Goal: Task Accomplishment & Management: Manage account settings

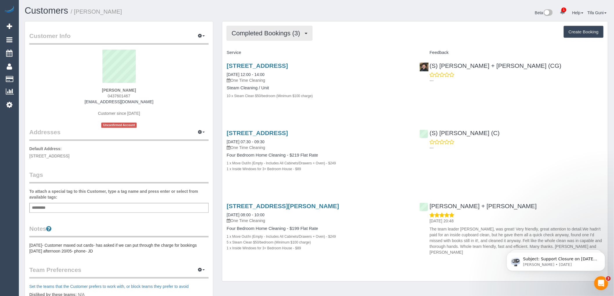
click at [280, 34] on span "Completed Bookings (3)" at bounding box center [267, 33] width 71 height 7
click at [306, 50] on div "Service" at bounding box center [318, 53] width 193 height 10
click at [584, 33] on button "Create Booking" at bounding box center [584, 32] width 40 height 12
select select "VIC"
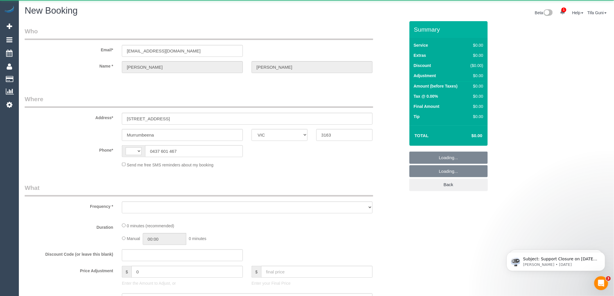
select select "string:AU"
select select "object:1163"
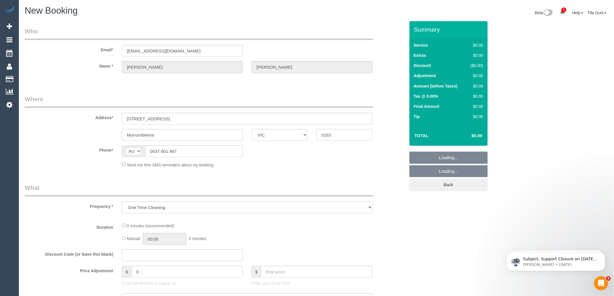
select select "string:stripe-pm_1Kvx3p2GScqysDRVxLLtYDQS"
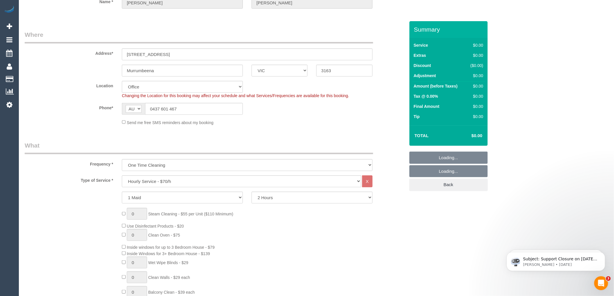
select select "object:1334"
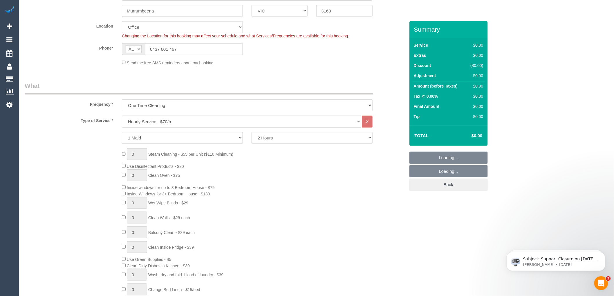
select select "64"
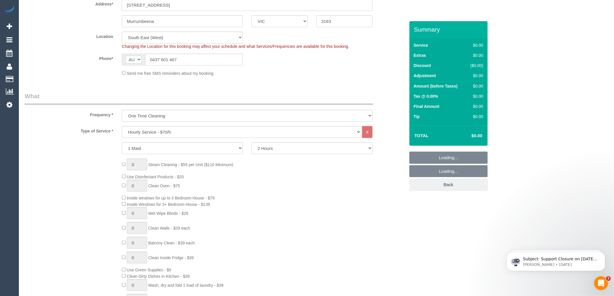
scroll to position [0, 0]
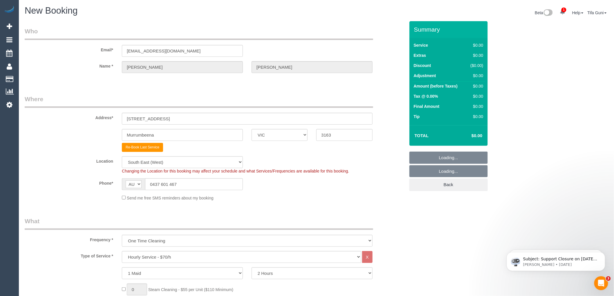
select select "object:2635"
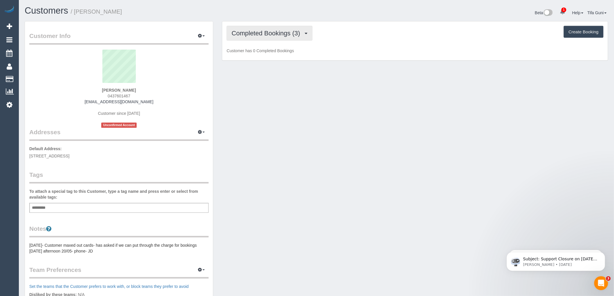
click at [294, 32] on span "Completed Bookings (3)" at bounding box center [267, 33] width 71 height 7
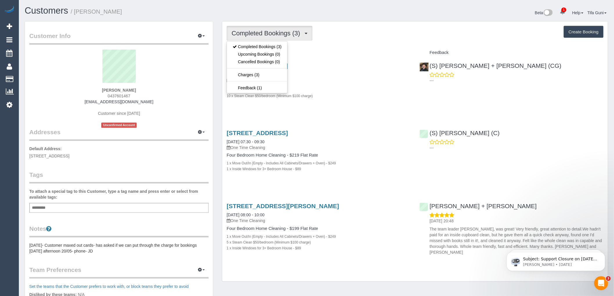
click at [367, 167] on div "1 x Inside Windows for 3+ Bedroom House - $89" at bounding box center [319, 169] width 184 height 6
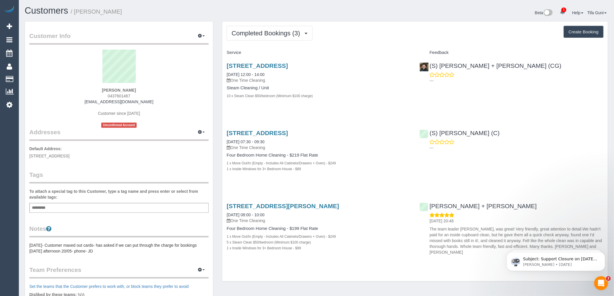
click at [579, 30] on button "Create Booking" at bounding box center [584, 32] width 40 height 12
select select "VIC"
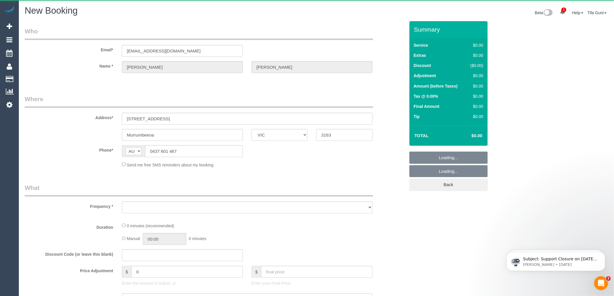
select select "object:3746"
select select "string:stripe-pm_1Kvx3p2GScqysDRVxLLtYDQS"
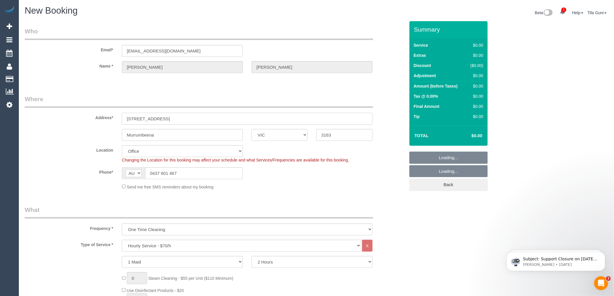
select select "object:3917"
select select "64"
drag, startPoint x: 172, startPoint y: 117, endPoint x: 115, endPoint y: 118, distance: 56.9
click at [115, 118] on div "Address* 7 Kangaroo Road" at bounding box center [214, 110] width 389 height 30
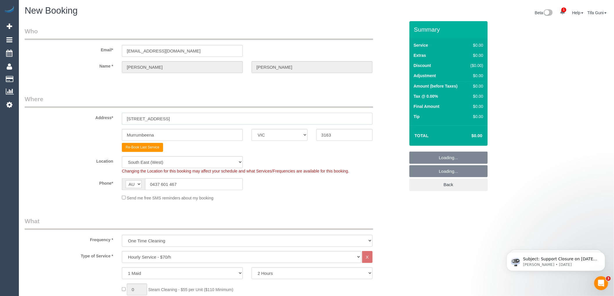
select select "object:5218"
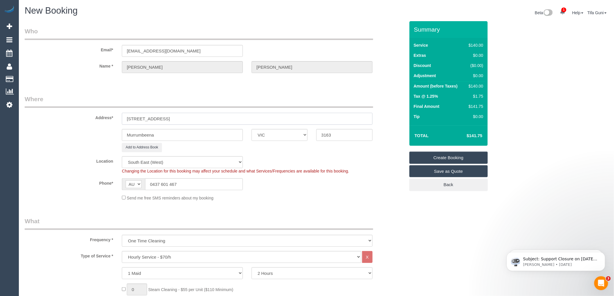
type input "21 gilasrd street"
drag, startPoint x: 162, startPoint y: 133, endPoint x: 116, endPoint y: 136, distance: 45.6
click at [116, 136] on div "Murrumbeena ACT NSW NT QLD SA TAS VIC WA 3163" at bounding box center [214, 135] width 389 height 12
type input "beast brighton"
drag, startPoint x: 327, startPoint y: 134, endPoint x: 306, endPoint y: 134, distance: 20.6
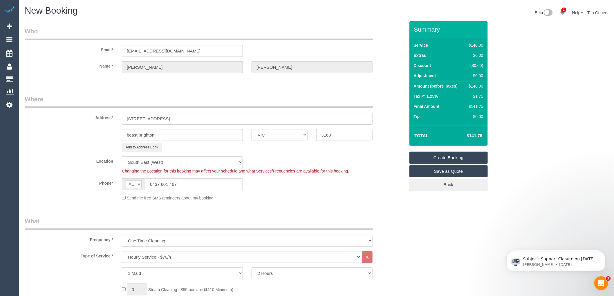
click at [306, 134] on div "beast brighton ACT NSW NT QLD SA TAS VIC WA 3163" at bounding box center [214, 135] width 389 height 12
click at [338, 136] on input "3163" at bounding box center [344, 135] width 56 height 12
type input "3182"
select select "55"
select select "object:5755"
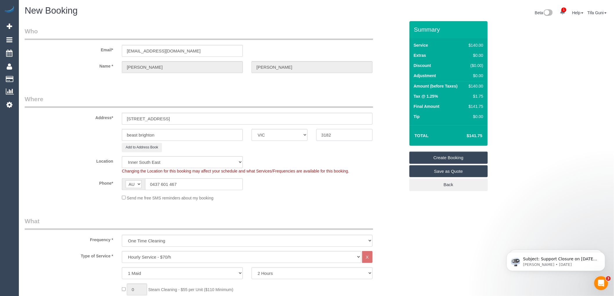
click at [338, 134] on input "3182" at bounding box center [344, 135] width 56 height 12
type input "3187"
drag, startPoint x: 138, startPoint y: 135, endPoint x: 97, endPoint y: 135, distance: 40.3
click at [97, 135] on div "beast brighton ACT NSW NT QLD SA TAS VIC WA 3187" at bounding box center [214, 135] width 389 height 12
select select "64"
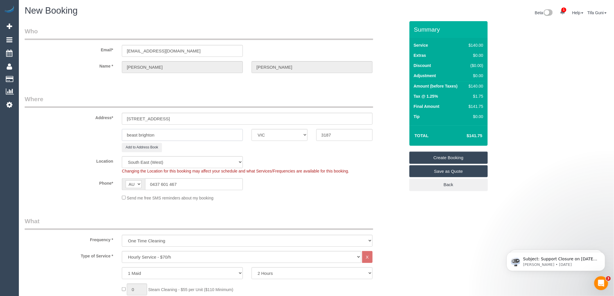
select select "object:6330"
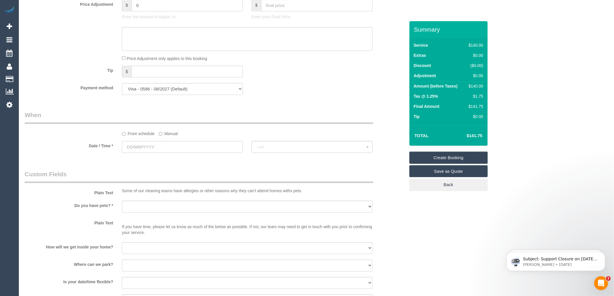
scroll to position [516, 0]
type input "East brighton"
click at [163, 153] on input "text" at bounding box center [182, 147] width 121 height 12
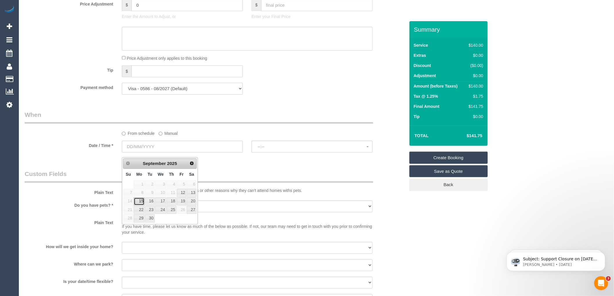
click at [138, 203] on link "15" at bounding box center [139, 202] width 11 height 8
type input "15/09/2025"
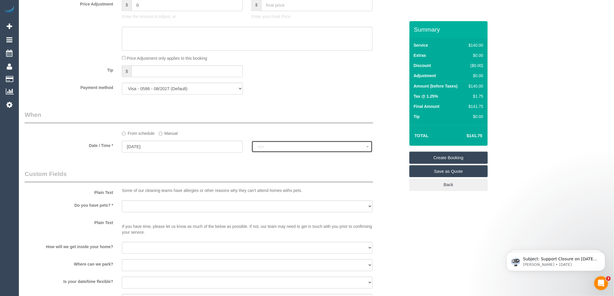
click at [270, 149] on span "--:--" at bounding box center [312, 146] width 109 height 5
select select "spot1"
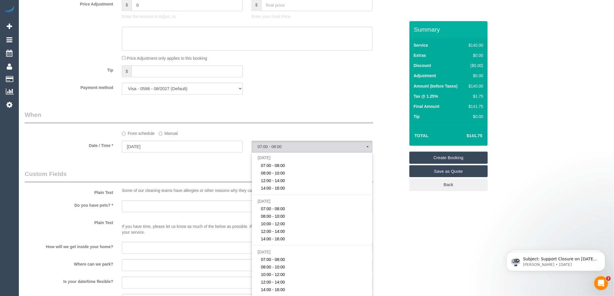
click at [271, 78] on div "Tip $" at bounding box center [214, 71] width 389 height 13
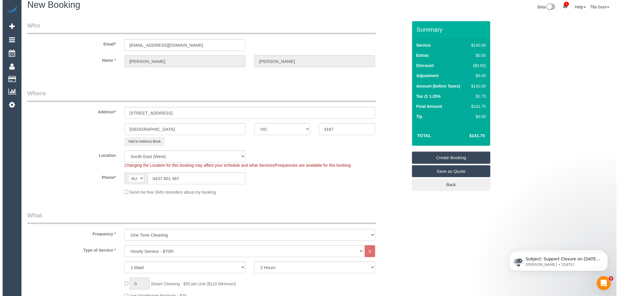
scroll to position [0, 0]
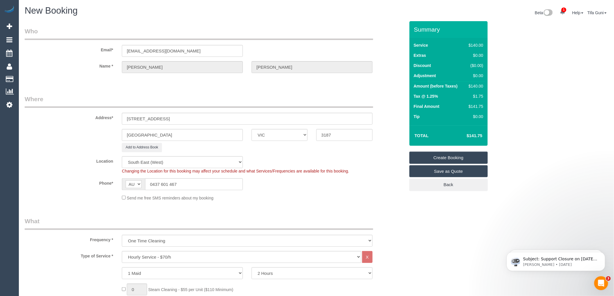
click at [451, 173] on link "Save as Quote" at bounding box center [448, 171] width 78 height 12
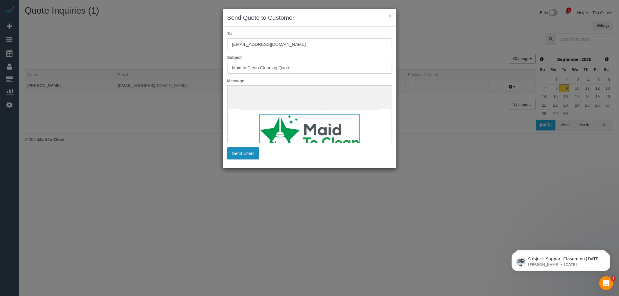
click at [245, 155] on button "Send Email" at bounding box center [243, 153] width 32 height 12
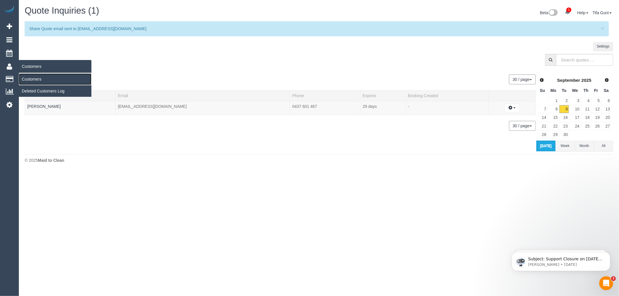
drag, startPoint x: 38, startPoint y: 80, endPoint x: 29, endPoint y: 79, distance: 9.4
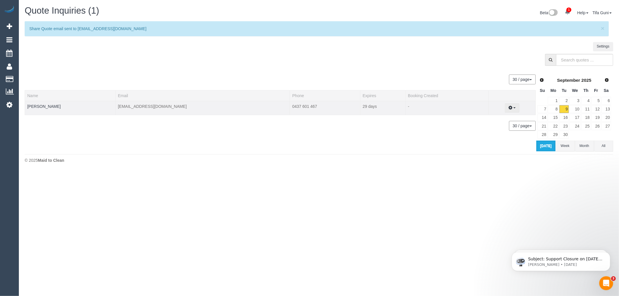
click at [509, 111] on button "button" at bounding box center [512, 108] width 15 height 9
click at [492, 119] on link "Create Booking" at bounding box center [491, 119] width 55 height 8
select select "VIC"
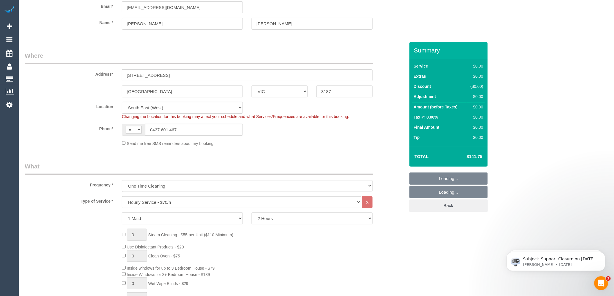
select select "object:7964"
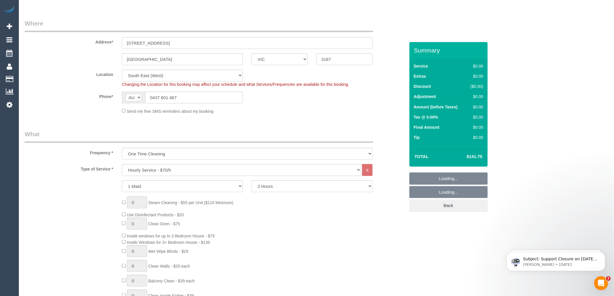
select select "spot25"
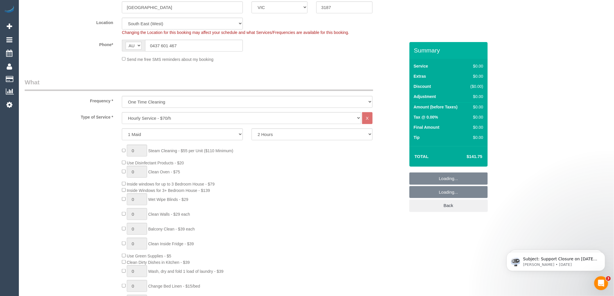
scroll to position [161, 0]
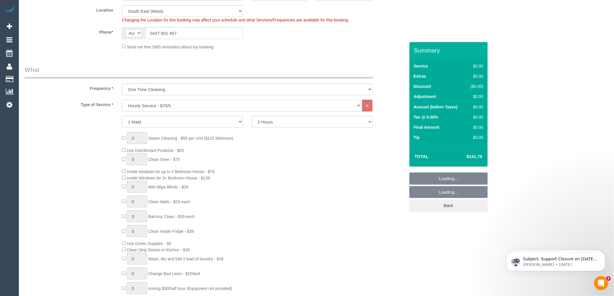
click at [157, 107] on select "Hourly Service - $70/h Hourly Service - $65/h Hourly Service - $60/h Hourly Ser…" at bounding box center [241, 106] width 239 height 12
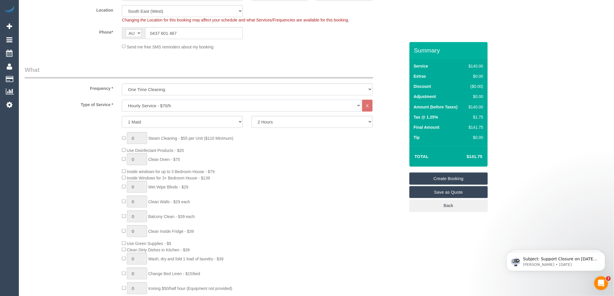
select select "spot49"
select select "29"
click at [122, 100] on select "Hourly Service - $70/h Hourly Service - $65/h Hourly Service - $60/h Hourly Ser…" at bounding box center [241, 106] width 239 height 12
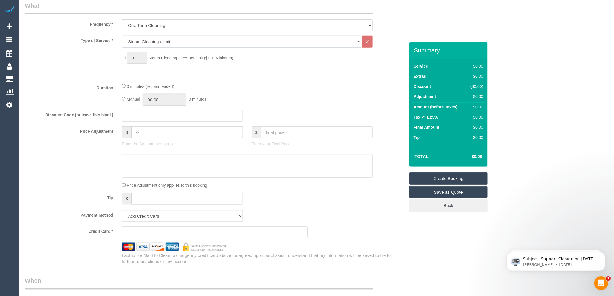
scroll to position [258, 0]
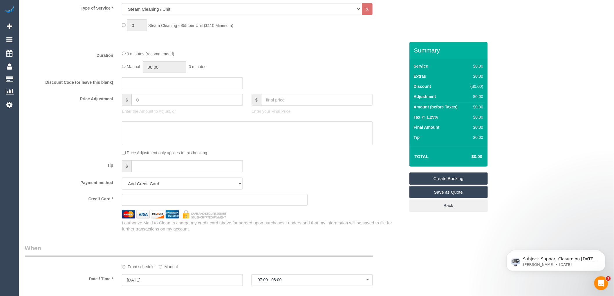
select select "spot73"
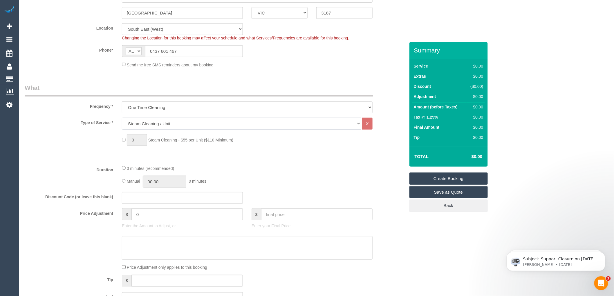
scroll to position [161, 0]
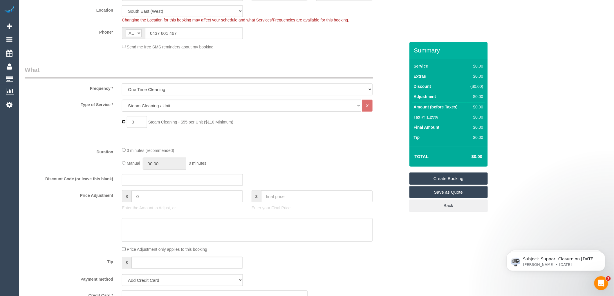
type input "1"
click at [136, 123] on input "1" at bounding box center [137, 122] width 20 height 12
select select "spot97"
type input "2"
click at [164, 136] on div "Type of Service * Hourly Service - $70/h Hourly Service - $65/h Hourly Service …" at bounding box center [215, 121] width 380 height 43
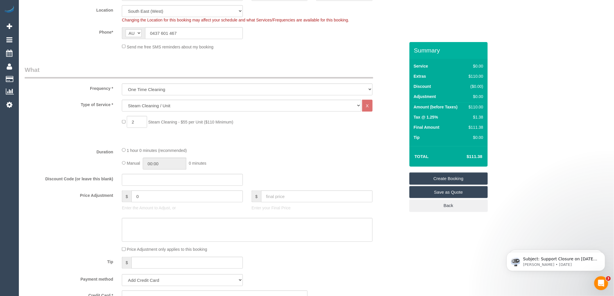
click at [285, 269] on div "Tip $" at bounding box center [214, 263] width 389 height 13
select select "spot121"
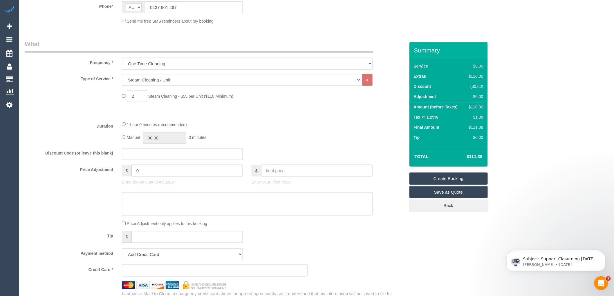
scroll to position [258, 0]
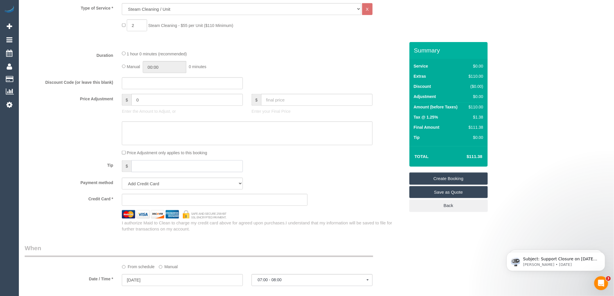
click at [158, 169] on input "text" at bounding box center [186, 166] width 111 height 12
type input "55"
click at [315, 160] on fieldset "What Frequency * One Time Cleaning Weekly - 10% Off - 10.00% (0% for the First …" at bounding box center [215, 100] width 380 height 263
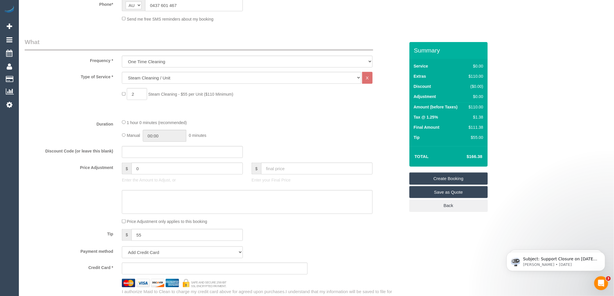
scroll to position [129, 0]
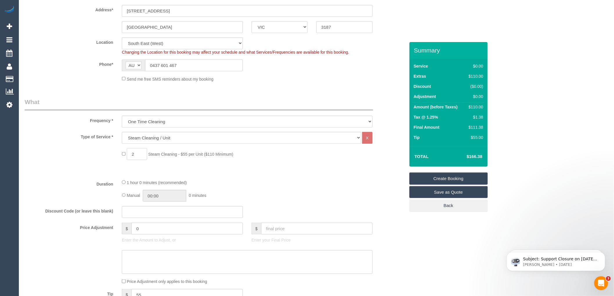
click at [134, 155] on input "2" at bounding box center [137, 154] width 20 height 12
type input "3"
click at [207, 165] on div "Type of Service * Hourly Service - $70/h Hourly Service - $65/h Hourly Service …" at bounding box center [215, 153] width 380 height 43
select select "spot145"
click at [136, 153] on input "3" at bounding box center [137, 154] width 20 height 12
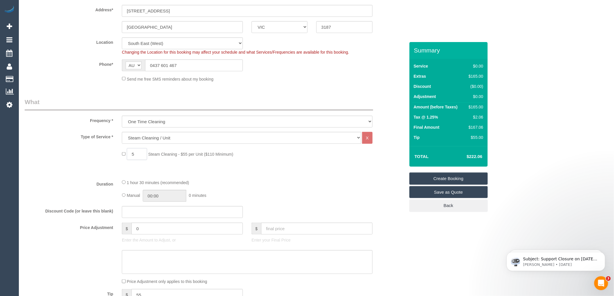
type input "5"
click at [221, 174] on div "Type of Service * Hourly Service - $70/h Hourly Service - $65/h Hourly Service …" at bounding box center [215, 153] width 380 height 43
select select "spot169"
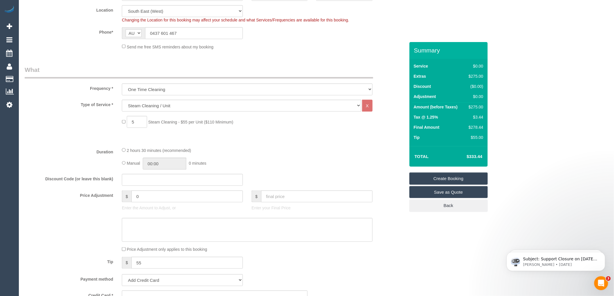
scroll to position [32, 0]
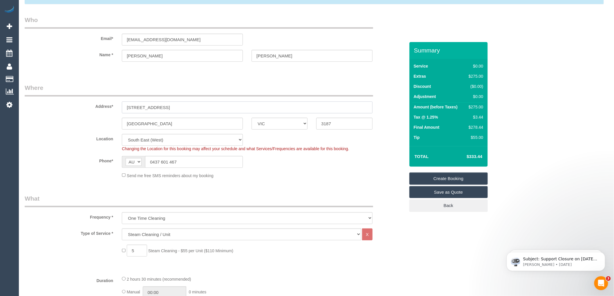
click at [141, 107] on input "21 gilasrd street" at bounding box center [247, 108] width 251 height 12
click at [138, 106] on input "21 gilard street" at bounding box center [247, 108] width 251 height 12
click at [135, 106] on input "21 gillard street" at bounding box center [247, 108] width 251 height 12
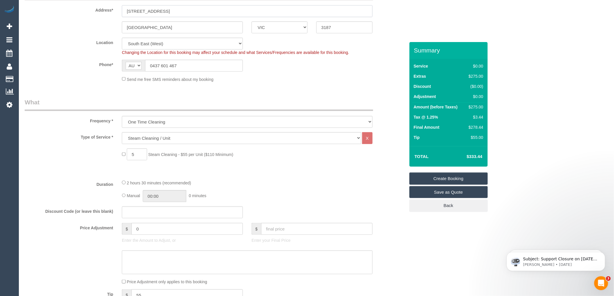
scroll to position [129, 0]
type input "21 Gillard street"
click at [178, 170] on div "Type of Service * Hourly Service - $70/h Hourly Service - $65/h Hourly Service …" at bounding box center [215, 153] width 380 height 43
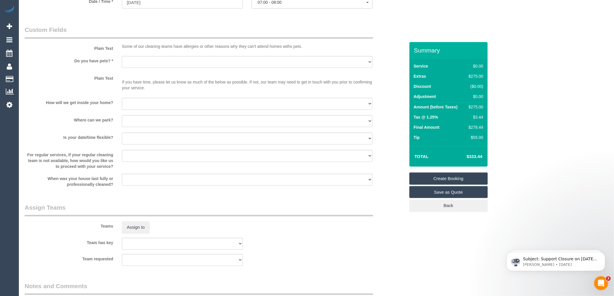
scroll to position [628, 0]
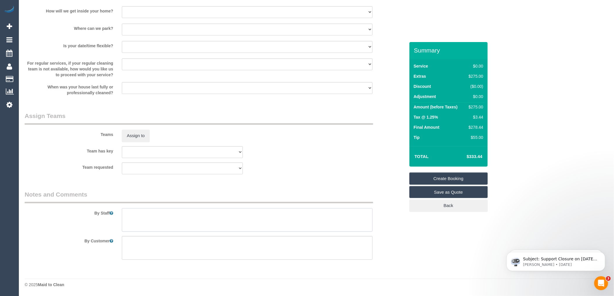
click at [138, 216] on textarea at bounding box center [247, 220] width 251 height 24
click at [213, 214] on textarea at bounding box center [247, 220] width 251 height 24
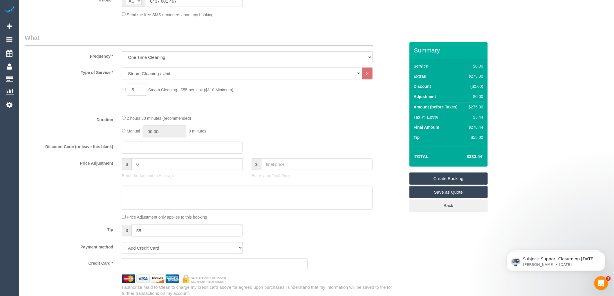
scroll to position [97, 0]
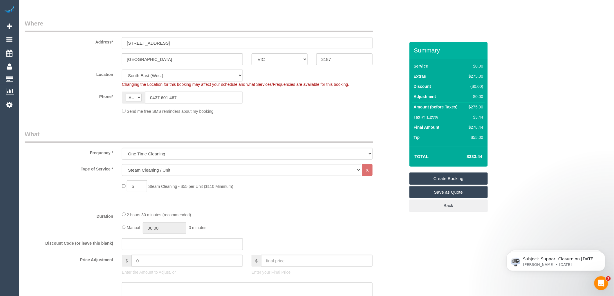
type textarea "Steam Cleaning 3 Bedrooms, Lounge and 2 Hallways"
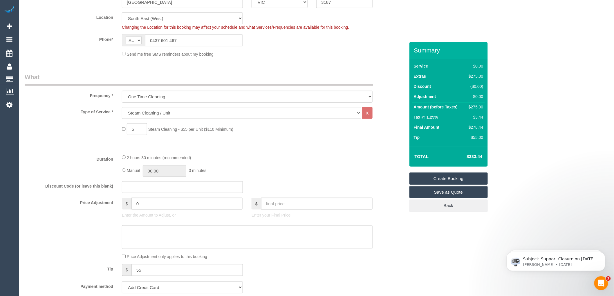
scroll to position [161, 0]
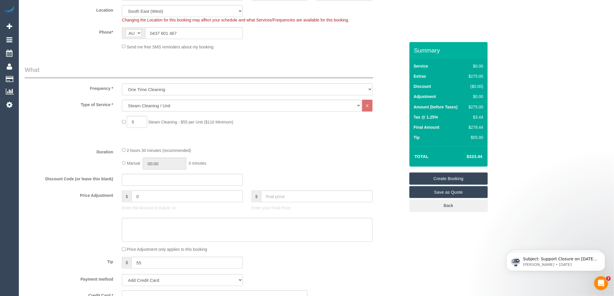
click at [442, 194] on link "Save as Quote" at bounding box center [448, 192] width 78 height 12
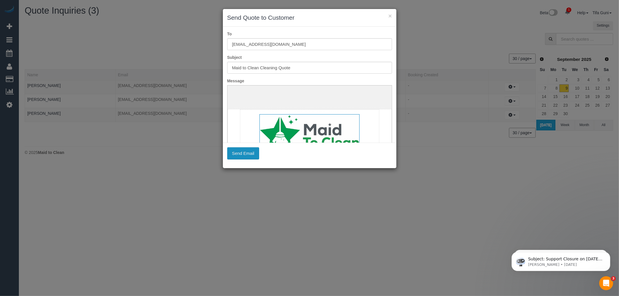
click at [232, 157] on button "Send Email" at bounding box center [243, 153] width 32 height 12
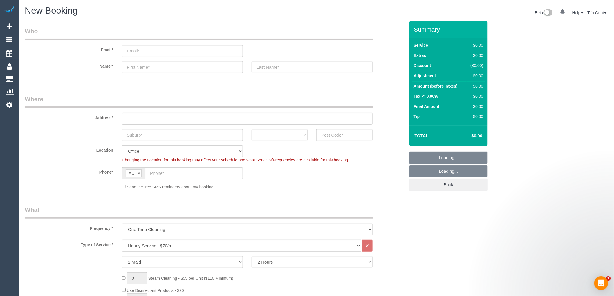
select select "object:822"
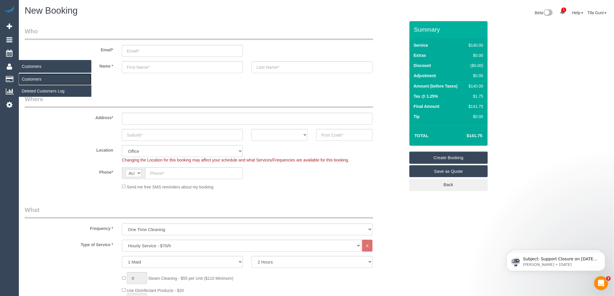
click at [36, 80] on link "Customers" at bounding box center [55, 79] width 73 height 12
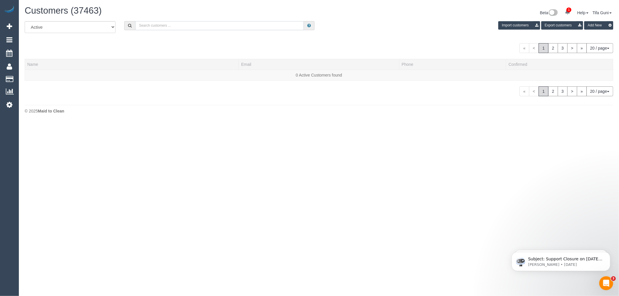
click at [168, 25] on input "text" at bounding box center [219, 25] width 169 height 9
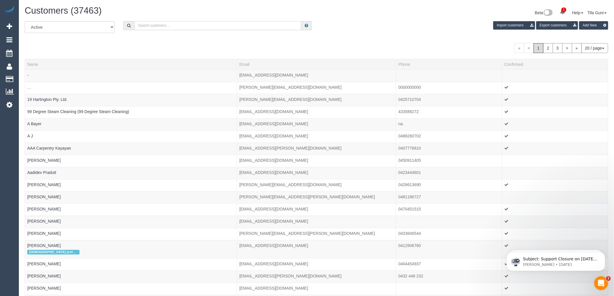
paste input "dougandscarlett@gmail.com"
type input "dougandscarlett@gmail.com"
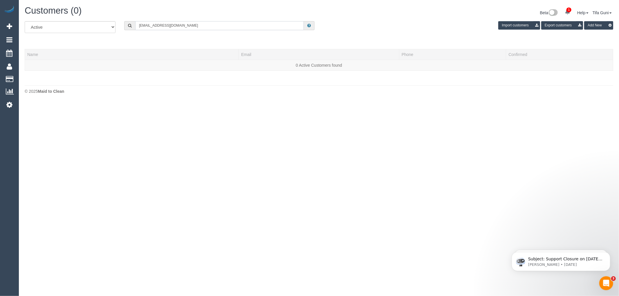
drag, startPoint x: 195, startPoint y: 27, endPoint x: 100, endPoint y: 30, distance: 95.5
click at [100, 30] on div "All Active Archived dougandscarlett@gmail.com Import customers Export customers…" at bounding box center [318, 29] width 597 height 16
click at [192, 27] on input "dougandscarlett@gmail.com" at bounding box center [219, 25] width 169 height 9
drag, startPoint x: 190, startPoint y: 25, endPoint x: 104, endPoint y: 26, distance: 86.5
click at [104, 26] on div "All Active Archived dougandscarlett@gmail.com Import customers Export customers…" at bounding box center [318, 29] width 597 height 16
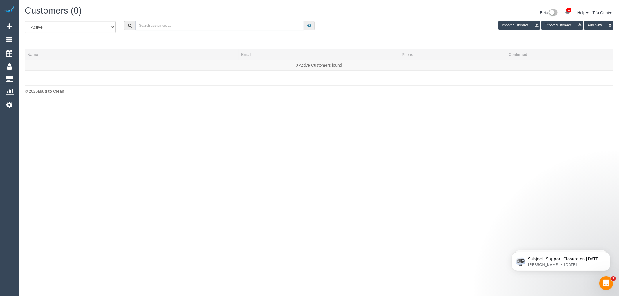
click at [143, 26] on input "text" at bounding box center [219, 25] width 169 height 9
paste input "dougandscarlett@gmail.com"
type input "dougandscarlett@gmail.com"
drag, startPoint x: 189, startPoint y: 27, endPoint x: 111, endPoint y: 28, distance: 78.9
click at [111, 28] on div "All Active Archived dougandscarlett@gmail.com Import customers Export customers…" at bounding box center [318, 29] width 597 height 16
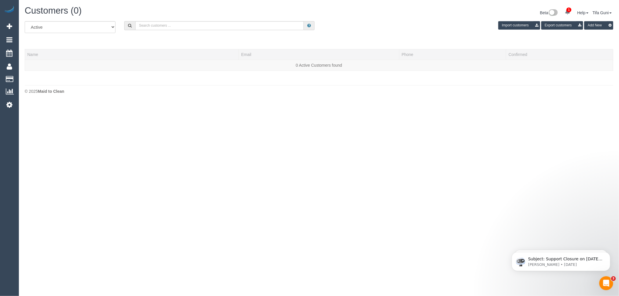
click at [134, 36] on div "All Active Archived Import customers Export customers Add New" at bounding box center [318, 29] width 597 height 16
click at [144, 26] on input "text" at bounding box center [219, 25] width 169 height 9
paste input "61403465434"
drag, startPoint x: 143, startPoint y: 26, endPoint x: 135, endPoint y: 26, distance: 7.3
click at [135, 26] on input "61403465434" at bounding box center [219, 25] width 169 height 9
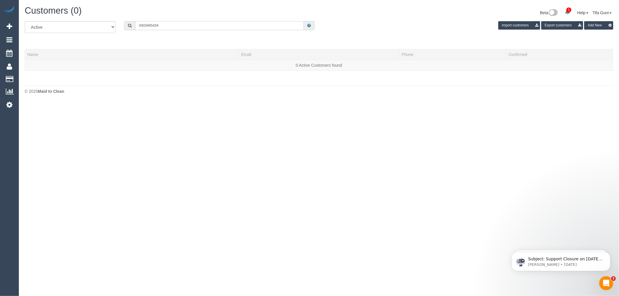
click at [147, 25] on input "0403465434" at bounding box center [219, 25] width 169 height 9
click at [153, 27] on input "0403 465434" at bounding box center [219, 25] width 169 height 9
click at [165, 27] on input "0403 465 434" at bounding box center [219, 25] width 169 height 9
drag, startPoint x: 167, startPoint y: 25, endPoint x: 119, endPoint y: 23, distance: 48.5
click at [119, 23] on div "All Active Archived 0403 465 434 Import customers Export customers Add New" at bounding box center [318, 29] width 597 height 16
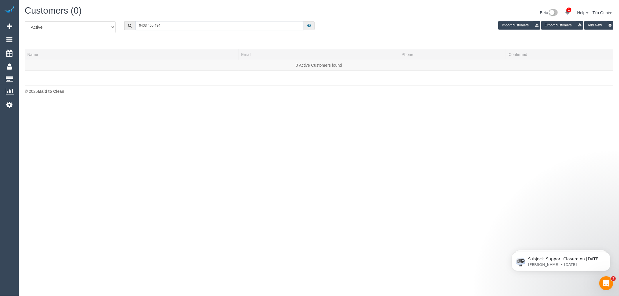
paste input "61403580346"
drag, startPoint x: 142, startPoint y: 25, endPoint x: 136, endPoint y: 25, distance: 6.7
click at [136, 25] on input "61403580346" at bounding box center [219, 25] width 169 height 9
click at [170, 25] on input "0403580346" at bounding box center [219, 25] width 169 height 9
click at [146, 25] on input "0403580346" at bounding box center [219, 25] width 169 height 9
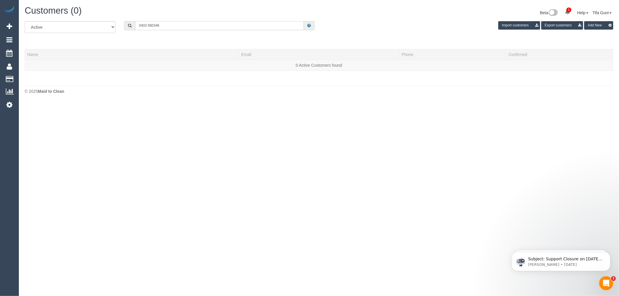
click at [154, 26] on input "0403 580346" at bounding box center [219, 25] width 169 height 9
type input "0403 580 346"
drag, startPoint x: 153, startPoint y: 27, endPoint x: 99, endPoint y: 27, distance: 53.7
click at [99, 27] on div "All Active Archived 0403 580 346 Import customers Export customers Add New" at bounding box center [318, 29] width 597 height 16
click at [162, 27] on input "text" at bounding box center [219, 25] width 169 height 9
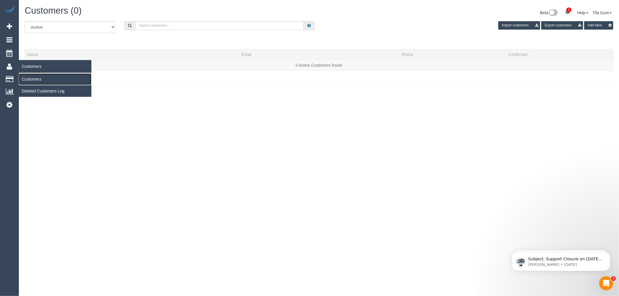
click at [34, 80] on link "Customers" at bounding box center [55, 79] width 73 height 12
click at [32, 81] on link "Customers" at bounding box center [55, 79] width 73 height 12
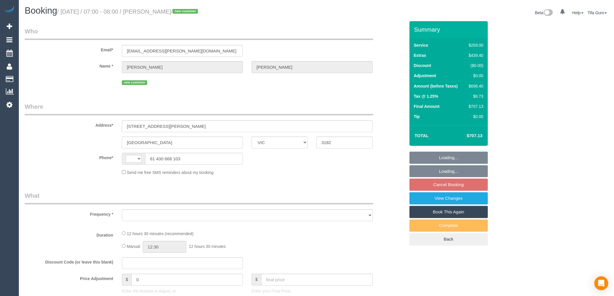
select select "VIC"
select select "string:AU"
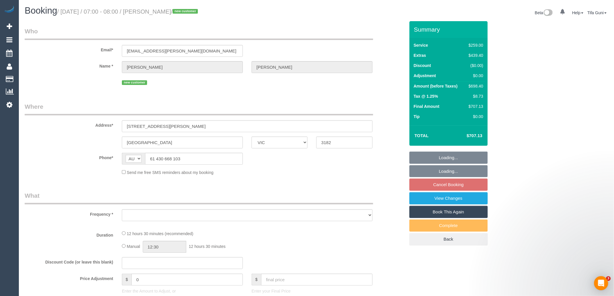
select select "object:552"
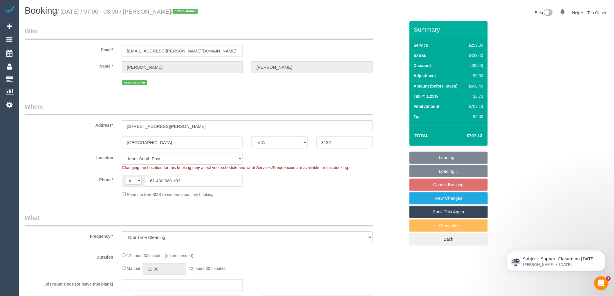
select select "string:stripe-pm_1S4rn22GScqysDRVrF03w38A"
select select "object:1135"
select select "number:28"
select select "number:19"
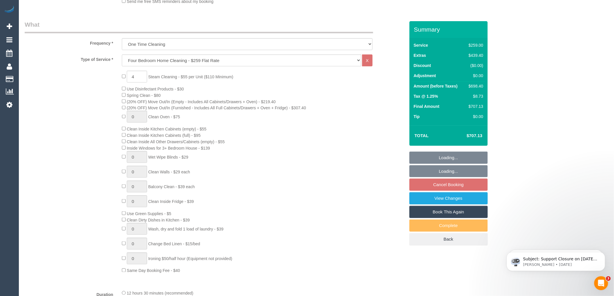
select select "spot1"
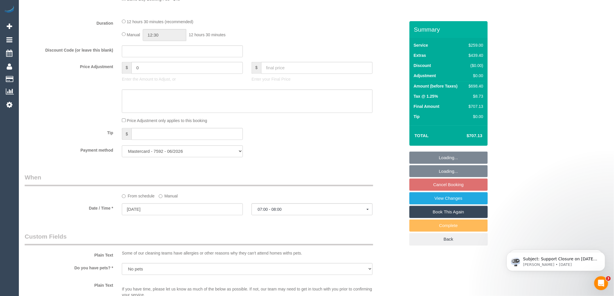
scroll to position [483, 0]
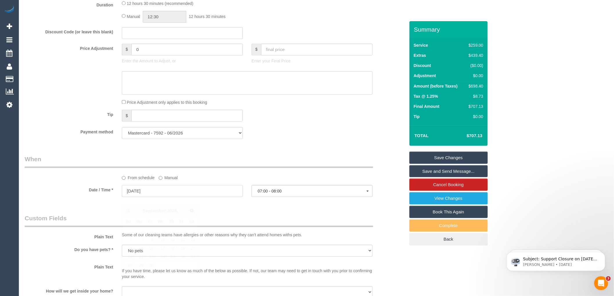
click at [133, 196] on input "22/09/2025" at bounding box center [182, 191] width 121 height 12
click at [291, 139] on div "Payment method Mastercard - 7592 - 06/2026 Mastercard - 7592 - 06/2026 (Default…" at bounding box center [214, 133] width 389 height 12
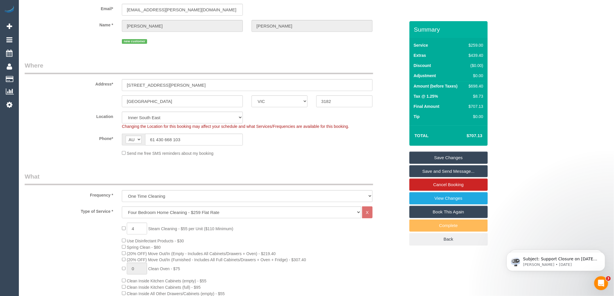
scroll to position [32, 0]
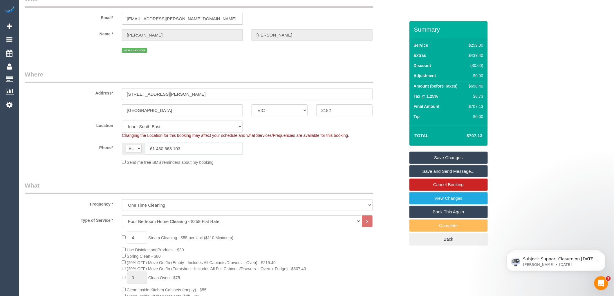
drag, startPoint x: 155, startPoint y: 147, endPoint x: 145, endPoint y: 147, distance: 9.6
click at [145, 147] on input "61 430 668 103" at bounding box center [194, 149] width 98 height 12
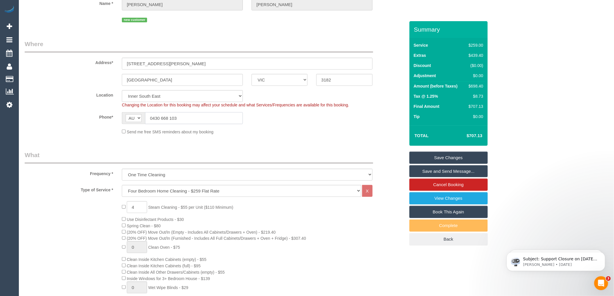
scroll to position [64, 0]
drag, startPoint x: 185, startPoint y: 114, endPoint x: 131, endPoint y: 117, distance: 53.8
click at [131, 117] on div "AF AL DZ AD AO AI AQ AG AR AM AW AU AT AZ BS BH BD BB BY BE BZ BJ BM BT BO BA B…" at bounding box center [182, 117] width 121 height 12
type input "0430 668 103"
click at [454, 156] on link "Save Changes" at bounding box center [448, 158] width 78 height 12
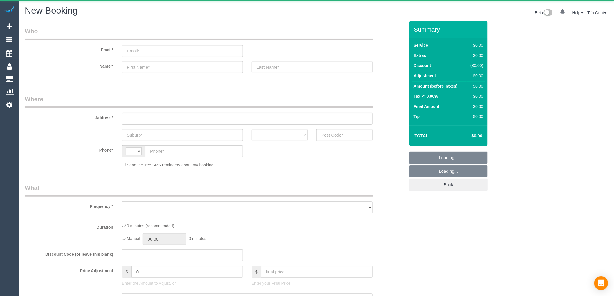
select select "string:AU"
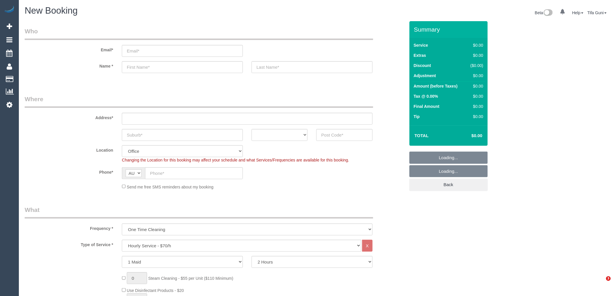
select select "object:2104"
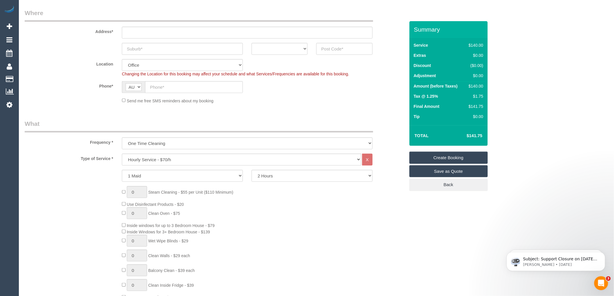
scroll to position [97, 0]
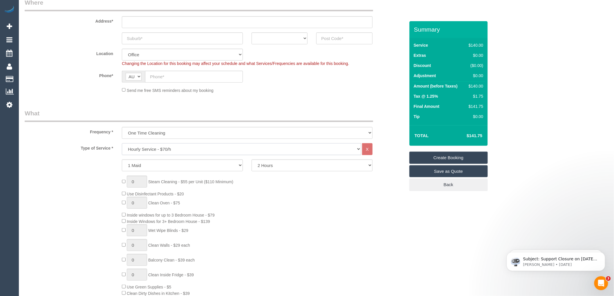
click at [160, 149] on select "Hourly Service - $70/h Hourly Service - $65/h Hourly Service - $60/h Hourly Ser…" at bounding box center [241, 149] width 239 height 12
select select "213"
click at [122, 144] on select "Hourly Service - $70/h Hourly Service - $65/h Hourly Service - $60/h Hourly Ser…" at bounding box center [241, 149] width 239 height 12
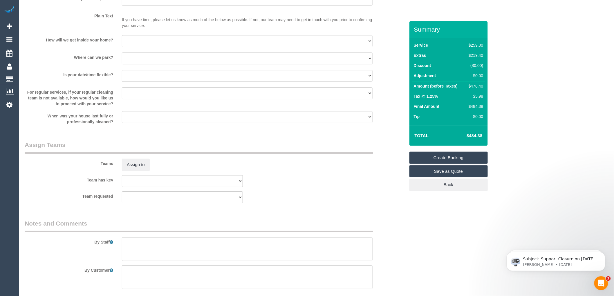
scroll to position [801, 0]
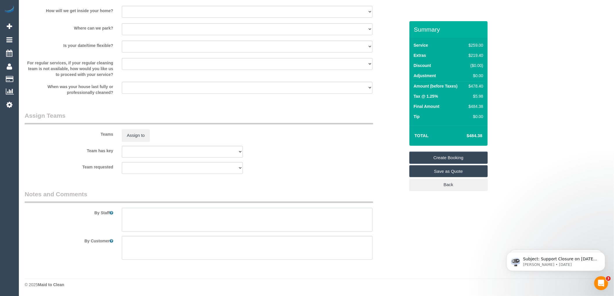
click at [144, 213] on textarea at bounding box center [247, 220] width 251 height 24
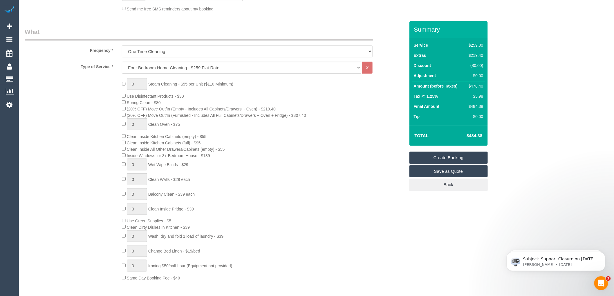
scroll to position [161, 0]
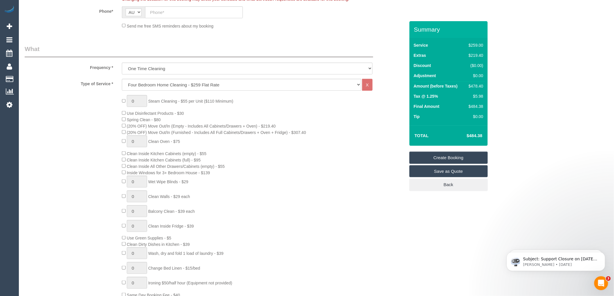
type textarea "Wiping"
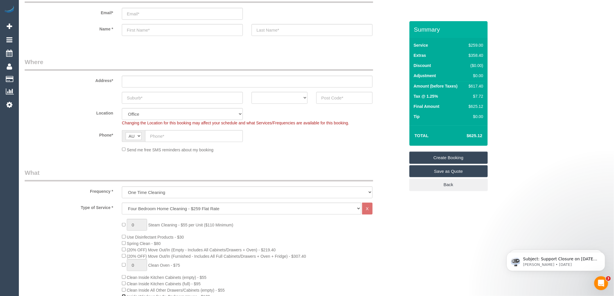
scroll to position [97, 0]
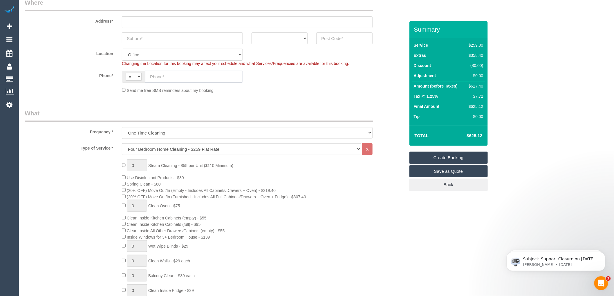
click at [163, 75] on input "text" at bounding box center [194, 77] width 98 height 12
paste input "61 403 465 434"
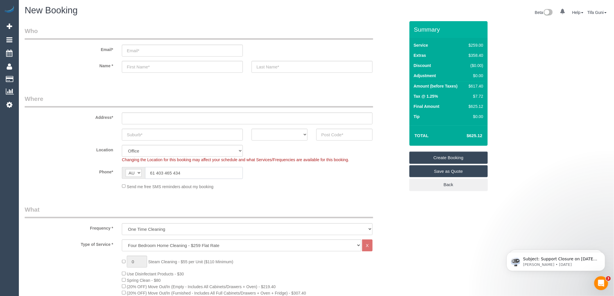
scroll to position [0, 0]
type input "61 403 465 434"
click at [138, 53] on input "email" at bounding box center [182, 51] width 121 height 12
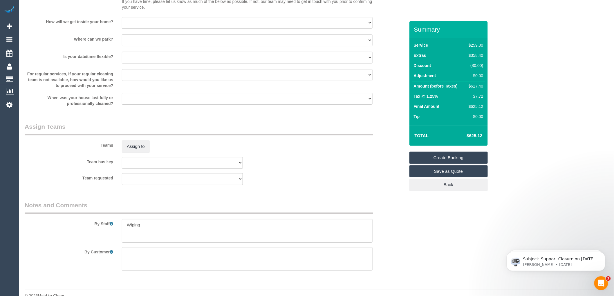
scroll to position [801, 0]
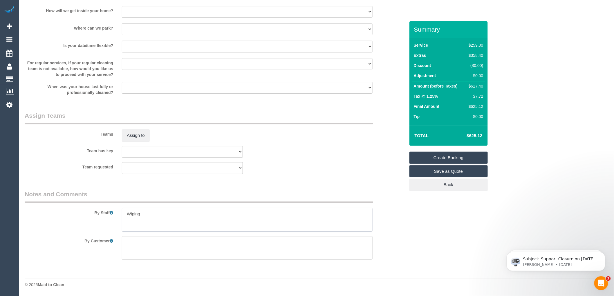
click at [150, 217] on textarea at bounding box center [247, 220] width 251 height 24
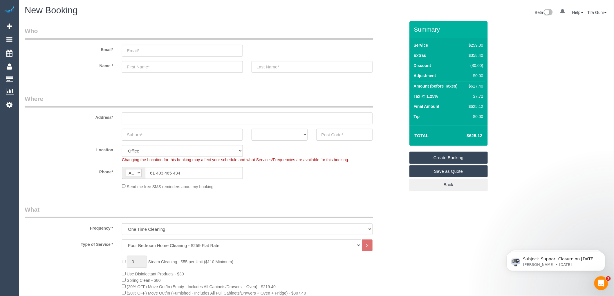
scroll to position [0, 0]
type textarea "Wiping Black cupboads to be cleaned with boiling water. The customer will expla…"
click at [148, 68] on input "text" at bounding box center [182, 67] width 121 height 12
click at [141, 50] on input "email" at bounding box center [182, 51] width 121 height 12
click at [181, 50] on input "charliyaturco@gmail.com" at bounding box center [182, 51] width 121 height 12
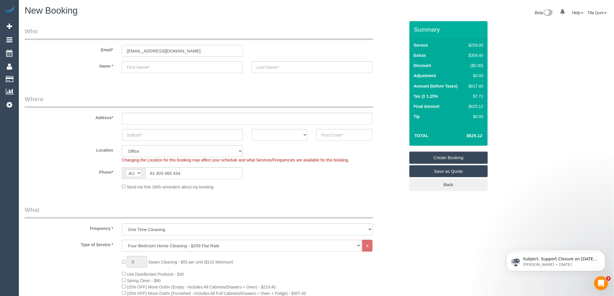
type input "charliyaturco@gmail.com"
click at [149, 70] on input "text" at bounding box center [182, 67] width 121 height 12
type input "Charly"
click at [265, 71] on input "text" at bounding box center [312, 67] width 121 height 12
type input "[PERSON_NAME]"
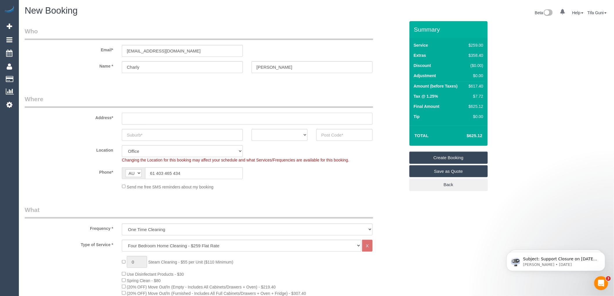
click at [140, 116] on input "text" at bounding box center [247, 119] width 251 height 12
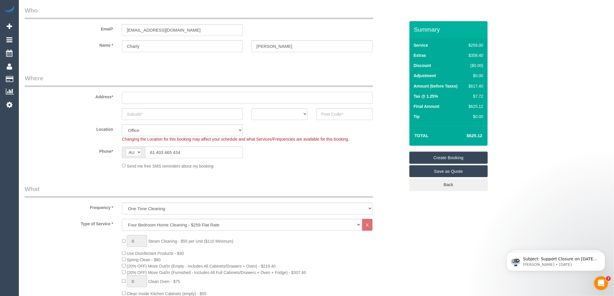
scroll to position [32, 0]
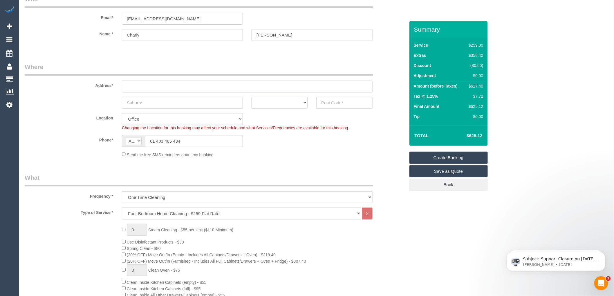
click at [288, 106] on select "ACT NSW NT QLD SA TAS VIC WA" at bounding box center [280, 103] width 56 height 12
select select "VIC"
click at [252, 97] on select "ACT NSW NT QLD SA TAS VIC WA" at bounding box center [280, 103] width 56 height 12
click at [141, 86] on input "text" at bounding box center [247, 87] width 251 height 12
type input "[STREET_ADDRESS][PERSON_NAME]"
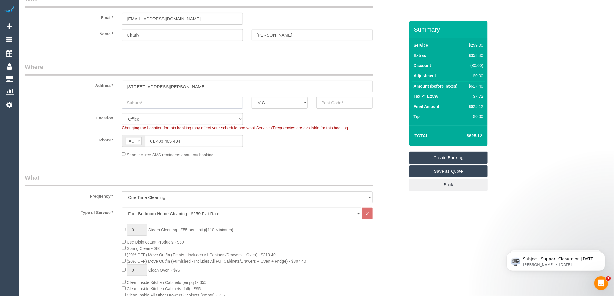
click at [151, 104] on input "text" at bounding box center [182, 103] width 121 height 12
type input "beaunaris"
click at [330, 106] on input "text" at bounding box center [344, 103] width 56 height 12
type input "3193"
click at [130, 102] on input "beaunaris" at bounding box center [182, 103] width 121 height 12
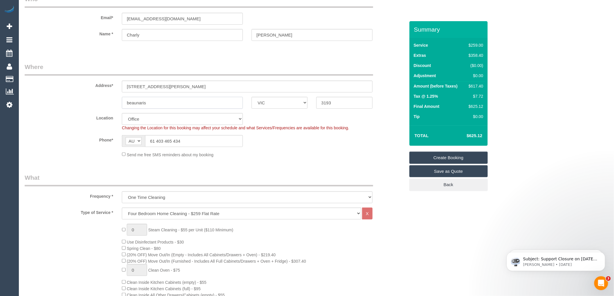
type input "eaunaris"
select select "64"
select select "object:2295"
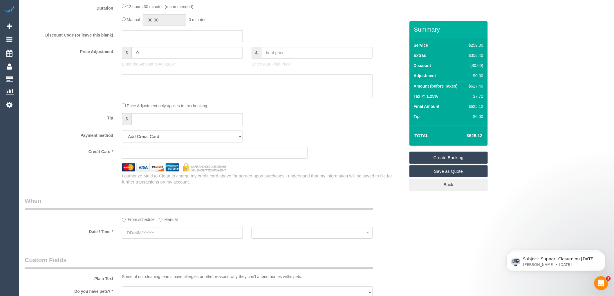
scroll to position [548, 0]
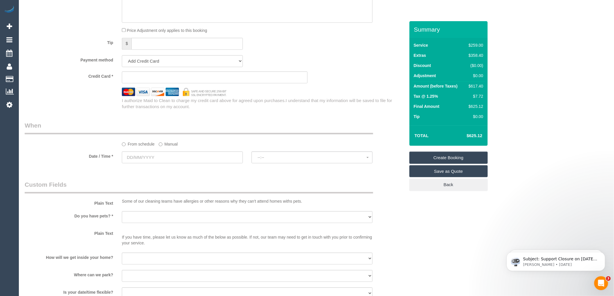
type input "Deaunaris"
click at [157, 163] on input "text" at bounding box center [182, 157] width 121 height 12
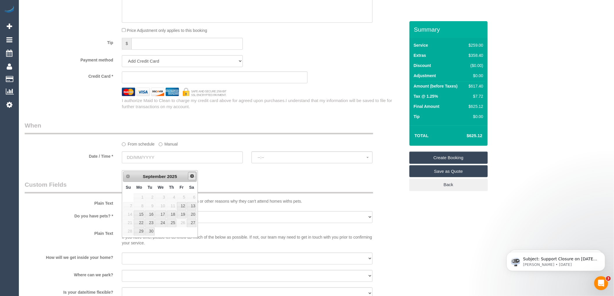
click at [192, 179] on link "Next" at bounding box center [192, 176] width 8 height 8
click at [193, 197] on link "4" at bounding box center [192, 198] width 10 height 8
type input "[DATE]"
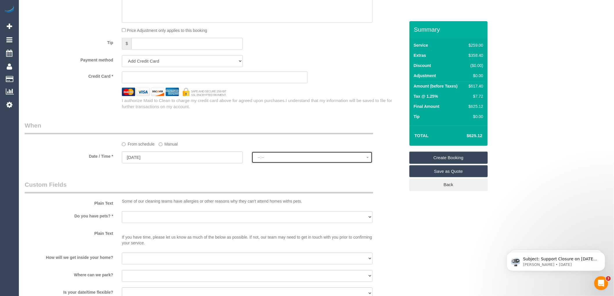
select select "spot1"
click at [258, 160] on span "07:00 - 08:00" at bounding box center [312, 157] width 109 height 5
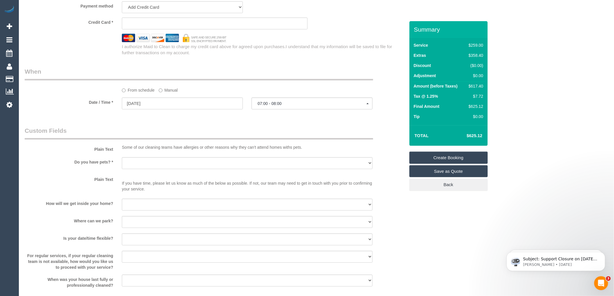
scroll to position [612, 0]
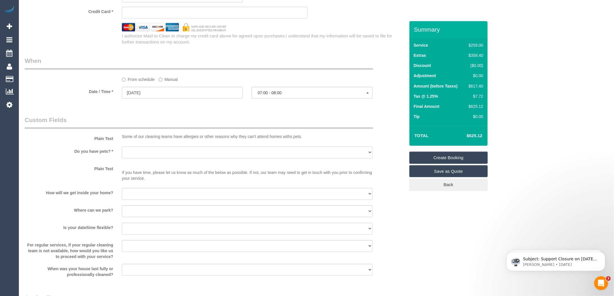
click at [160, 157] on select "Yes - Cats Yes - Dogs No pets Yes - Dogs and Cats Yes - Other" at bounding box center [247, 153] width 251 height 12
click at [122, 153] on select "Yes - Cats Yes - Dogs No pets Yes - Dogs and Cats Yes - Other" at bounding box center [247, 153] width 251 height 12
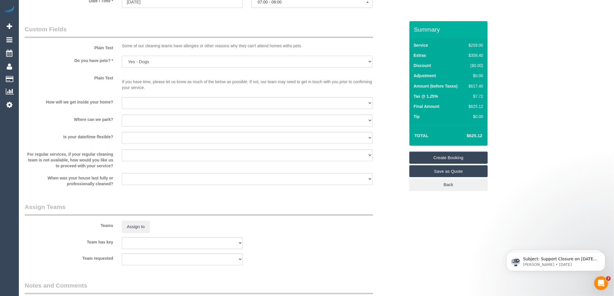
scroll to position [741, 0]
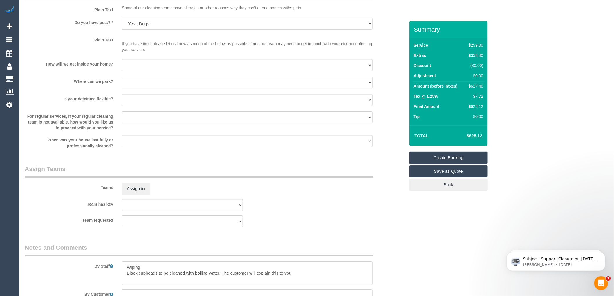
click at [140, 30] on select "Yes - Cats Yes - Dogs No pets Yes - Dogs and Cats Yes - Other" at bounding box center [247, 24] width 251 height 12
select select "number:28"
click at [122, 24] on select "Yes - Cats Yes - Dogs No pets Yes - Dogs and Cats Yes - Other" at bounding box center [247, 24] width 251 height 12
click at [155, 88] on select "I will provide parking on-site Free street parking Paid street parking (cost wi…" at bounding box center [247, 83] width 251 height 12
select select "number:19"
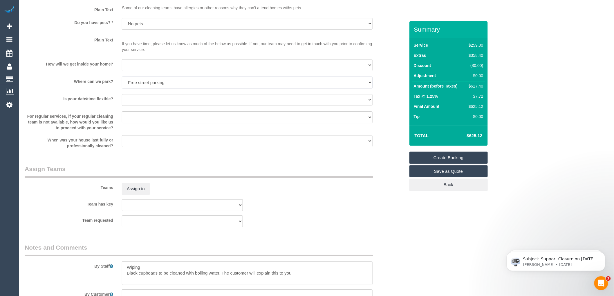
click at [122, 83] on select "I will provide parking on-site Free street parking Paid street parking (cost wi…" at bounding box center [247, 83] width 251 height 12
click at [140, 71] on select "I will be home Key will be left (please provide details below) Lock box/Access …" at bounding box center [247, 65] width 251 height 12
select select "number:14"
click at [122, 66] on select "I will be home Key will be left (please provide details below) Lock box/Access …" at bounding box center [247, 65] width 251 height 12
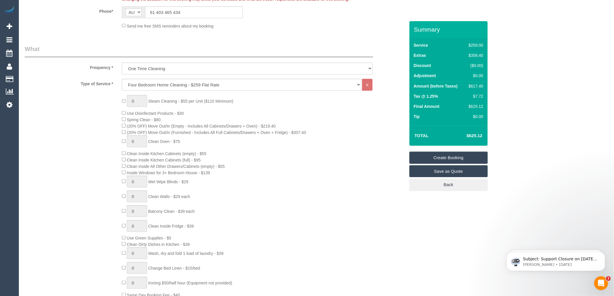
scroll to position [0, 0]
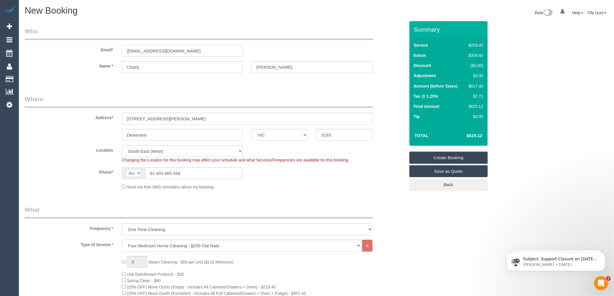
drag, startPoint x: 184, startPoint y: 50, endPoint x: 106, endPoint y: 50, distance: 77.5
click at [106, 50] on div "Email* charliyaturco@gmail.com" at bounding box center [214, 42] width 389 height 30
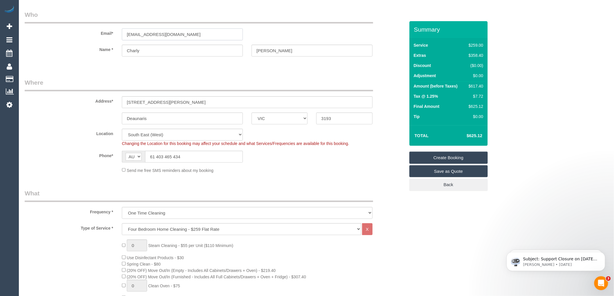
scroll to position [32, 0]
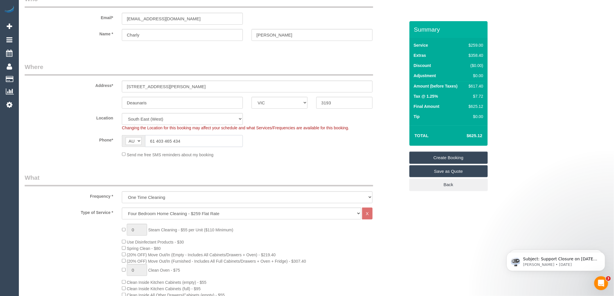
drag, startPoint x: 155, startPoint y: 140, endPoint x: 144, endPoint y: 140, distance: 10.4
click at [144, 140] on div "AF AL DZ AD AO AI AQ AG AR AM AW AU AT AZ BS BH BD BB BY BE BZ BJ BM BT BO BA B…" at bounding box center [182, 141] width 121 height 12
type input "0403 465 434"
drag, startPoint x: 163, startPoint y: 104, endPoint x: 109, endPoint y: 105, distance: 54.6
click at [109, 105] on div "Deaunaris ACT NSW NT QLD SA TAS VIC WA 3193" at bounding box center [214, 103] width 389 height 12
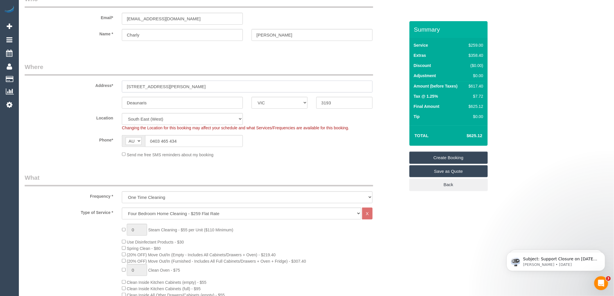
drag, startPoint x: 168, startPoint y: 88, endPoint x: 108, endPoint y: 84, distance: 60.8
click at [108, 84] on div "Address* 25C Dareth avenue" at bounding box center [214, 78] width 389 height 30
drag, startPoint x: 152, startPoint y: 102, endPoint x: 114, endPoint y: 104, distance: 38.6
click at [114, 104] on div "Deaunaris ACT NSW NT QLD SA TAS VIC WA 3193" at bounding box center [214, 103] width 389 height 12
type input "Beaumaris"
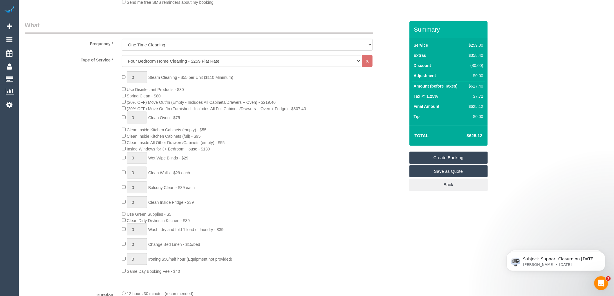
scroll to position [193, 0]
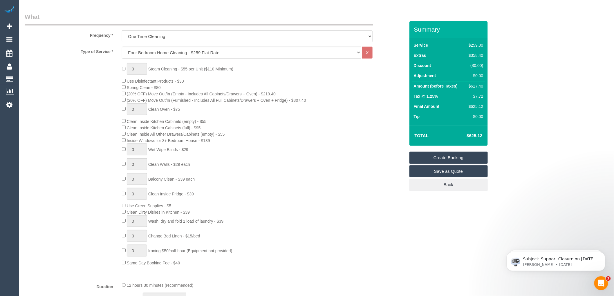
click at [444, 173] on link "Save as Quote" at bounding box center [448, 171] width 78 height 12
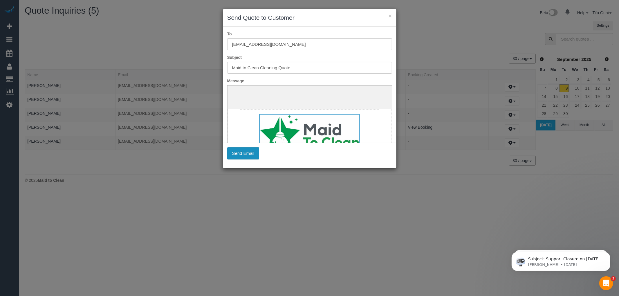
click at [240, 153] on button "Send Email" at bounding box center [243, 153] width 32 height 12
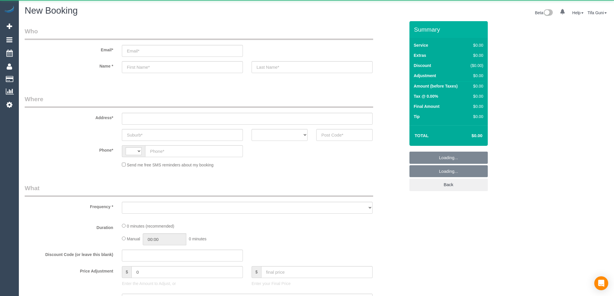
select select "string:AU"
select select "object:2104"
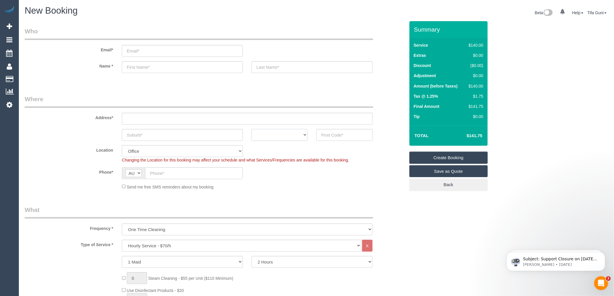
click at [303, 135] on select "ACT [GEOGRAPHIC_DATA] NT [GEOGRAPHIC_DATA] SA TAS [GEOGRAPHIC_DATA] [GEOGRAPHIC…" at bounding box center [280, 135] width 56 height 12
select select "VIC"
click at [252, 129] on select "ACT NSW NT QLD SA TAS VIC WA" at bounding box center [280, 135] width 56 height 12
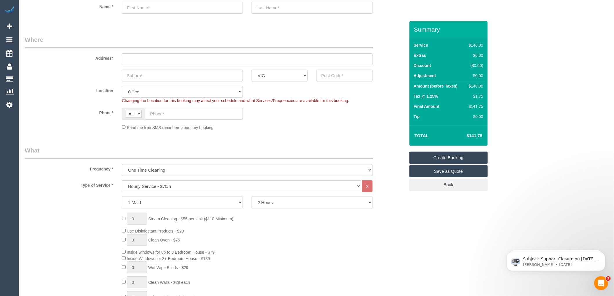
scroll to position [64, 0]
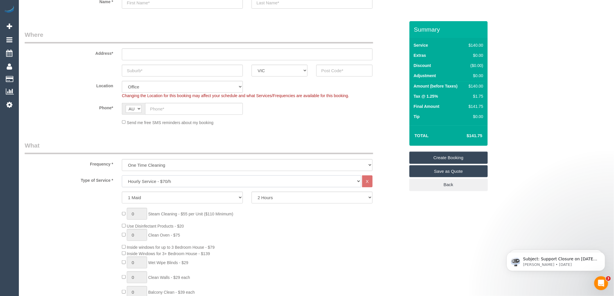
click at [178, 181] on select "Hourly Service - $70/h Hourly Service - $65/h Hourly Service - $60/h Hourly Ser…" at bounding box center [241, 182] width 239 height 12
select select "213"
click at [122, 176] on select "Hourly Service - $70/h Hourly Service - $65/h Hourly Service - $60/h Hourly Ser…" at bounding box center [241, 182] width 239 height 12
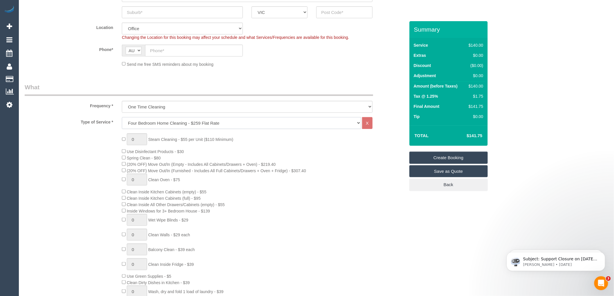
scroll to position [129, 0]
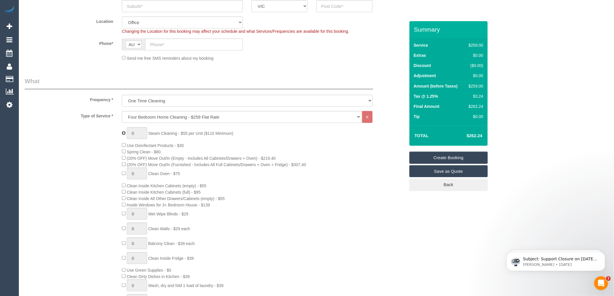
type input "1"
click at [134, 134] on input "1" at bounding box center [137, 133] width 20 height 12
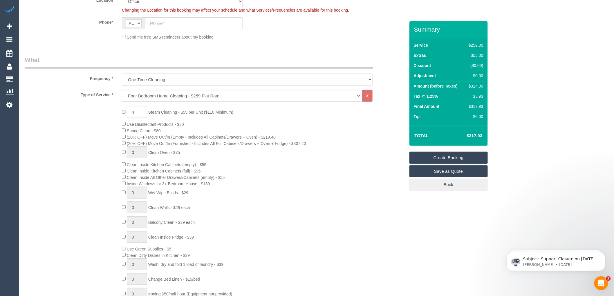
scroll to position [161, 0]
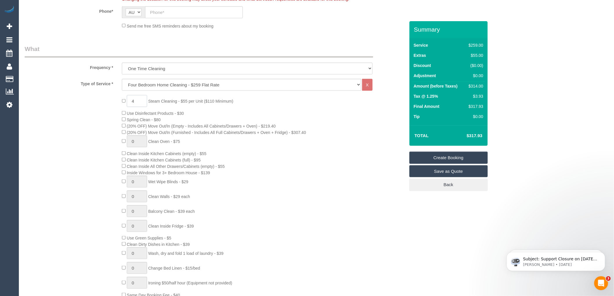
type input "4"
click at [277, 169] on div "4 Steam Cleaning - $55 per Unit ($110 Minimum) Use Disinfectant Products - $30 …" at bounding box center [263, 196] width 292 height 203
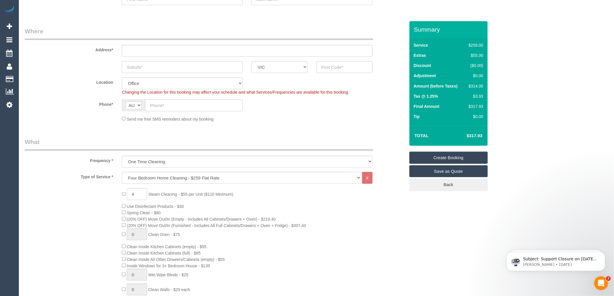
scroll to position [64, 0]
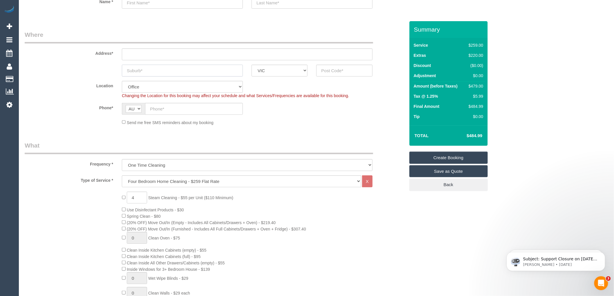
click at [190, 71] on input "text" at bounding box center [182, 71] width 121 height 12
type input "G"
click at [344, 70] on input "text" at bounding box center [344, 71] width 56 height 12
type input "3217"
click at [139, 54] on input "text" at bounding box center [247, 54] width 251 height 12
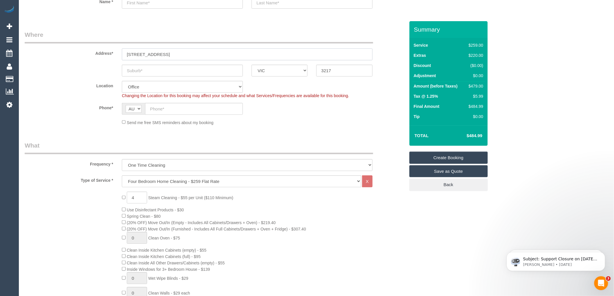
type input "7 Runway street"
click at [147, 75] on input "text" at bounding box center [182, 71] width 121 height 12
type input "."
select select "124"
select select "object:2188"
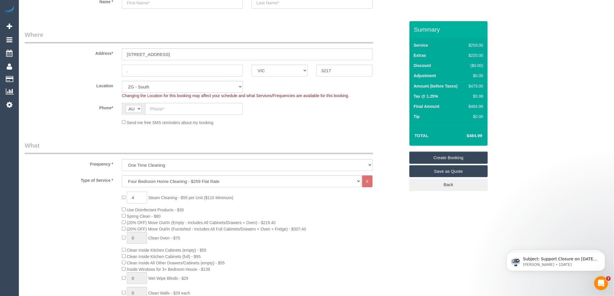
type input "."
click at [153, 109] on input "text" at bounding box center [194, 109] width 98 height 12
paste input "61 403 580 346"
drag, startPoint x: 154, startPoint y: 109, endPoint x: 144, endPoint y: 109, distance: 9.9
click at [144, 109] on div "AF AL DZ AD AO AI AQ AG AR AM AW AU AT AZ BS BH BD BB BY BE BZ BJ BM BT BO BA B…" at bounding box center [182, 109] width 121 height 12
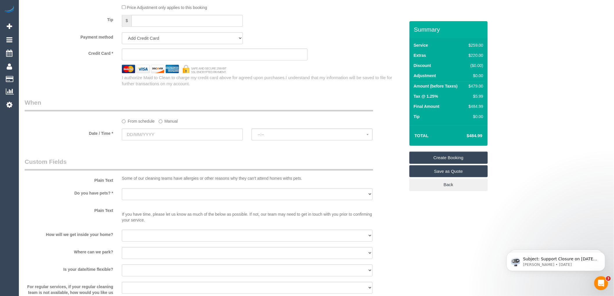
scroll to position [580, 0]
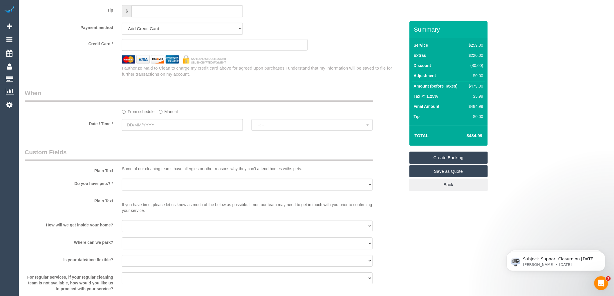
type input "0403 580 346"
click at [164, 131] on input "text" at bounding box center [182, 125] width 121 height 12
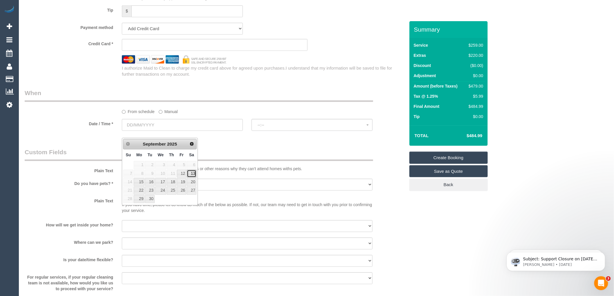
click at [191, 176] on link "13" at bounding box center [192, 174] width 10 height 8
type input "13/09/2025"
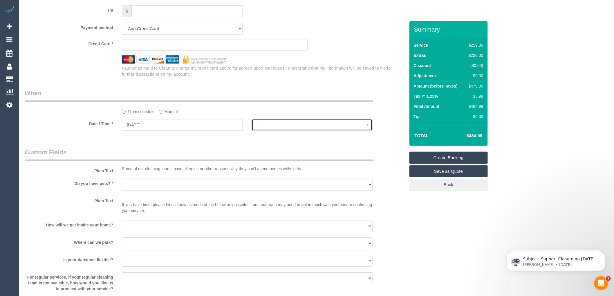
click at [305, 131] on button "--:--" at bounding box center [312, 125] width 121 height 12
click at [264, 131] on button "--:--" at bounding box center [312, 125] width 121 height 12
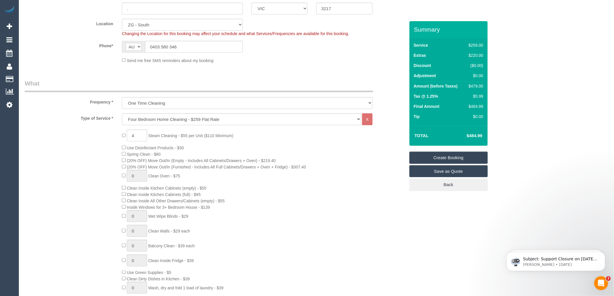
scroll to position [129, 0]
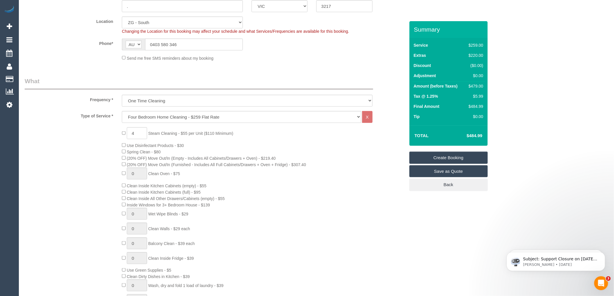
select select "spot1"
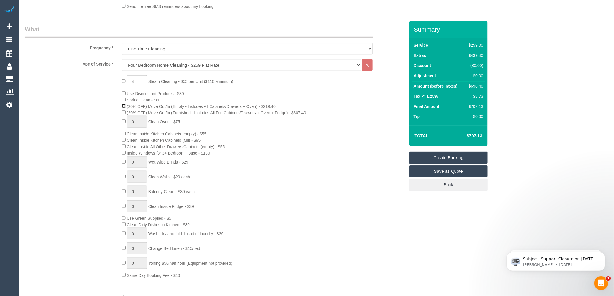
scroll to position [193, 0]
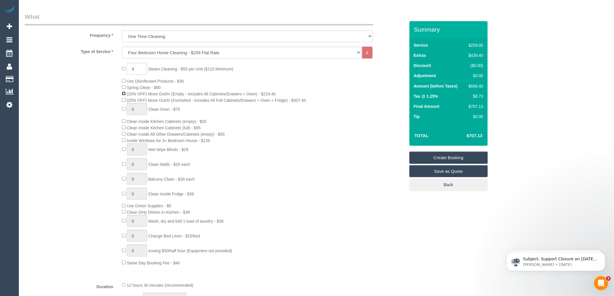
select select "spot38"
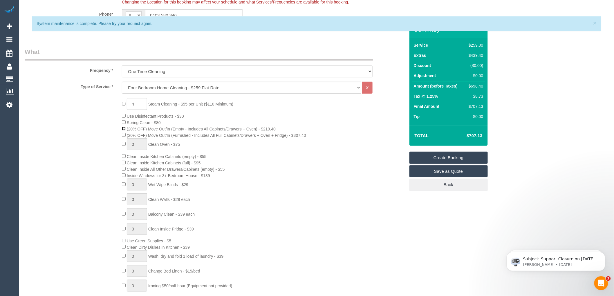
scroll to position [97, 0]
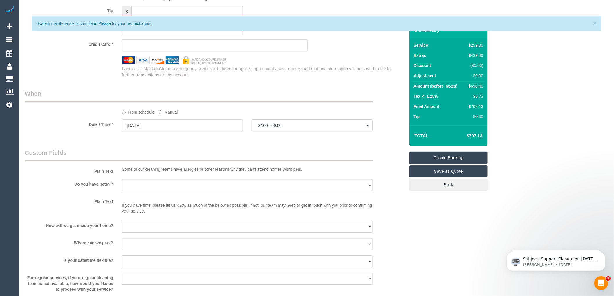
scroll to position [580, 0]
click at [147, 130] on input "13/09/2025" at bounding box center [182, 125] width 121 height 12
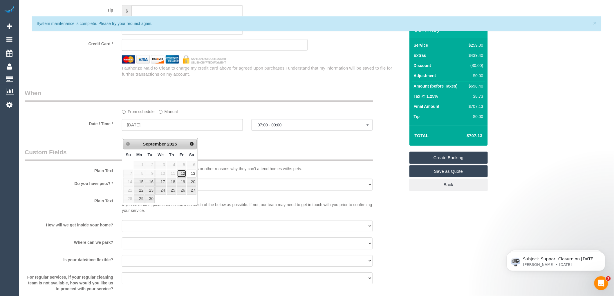
click at [185, 173] on link "12" at bounding box center [181, 174] width 9 height 8
type input "12/09/2025"
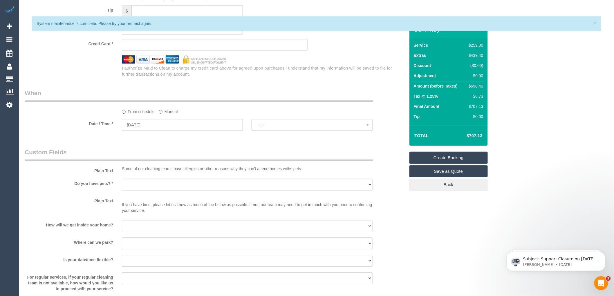
select select "spot75"
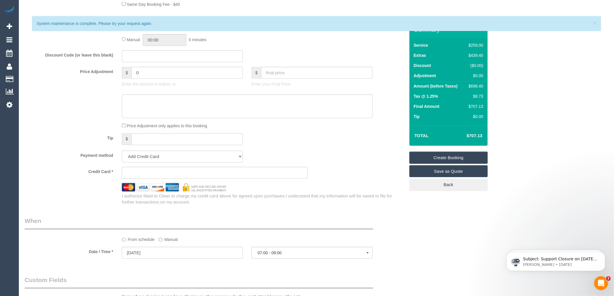
scroll to position [451, 0]
click at [344, 161] on div "Payment method Add Credit Card Cash Check Paypal" at bounding box center [214, 158] width 389 height 12
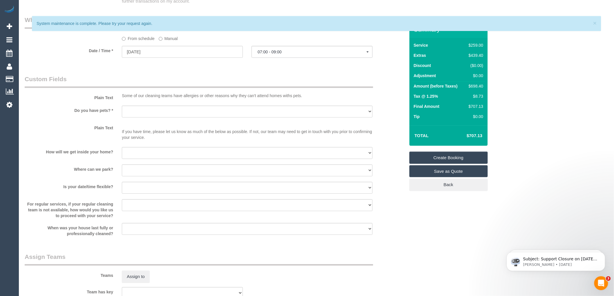
scroll to position [677, 0]
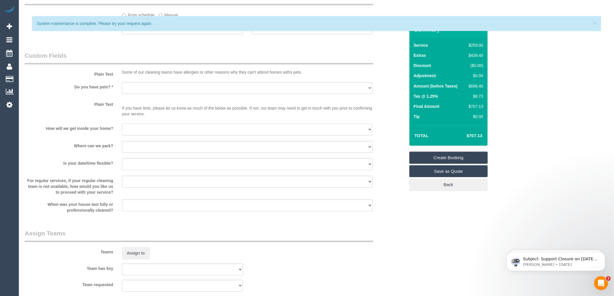
click at [151, 133] on select "I will be home Key will be left (please provide details below) Lock box/Access …" at bounding box center [247, 130] width 251 height 12
select select "number:14"
click at [122, 130] on select "I will be home Key will be left (please provide details below) Lock box/Access …" at bounding box center [247, 130] width 251 height 12
click at [149, 153] on select "I will provide parking on-site Free street parking Paid street parking (cost wi…" at bounding box center [247, 147] width 251 height 12
select select "number:18"
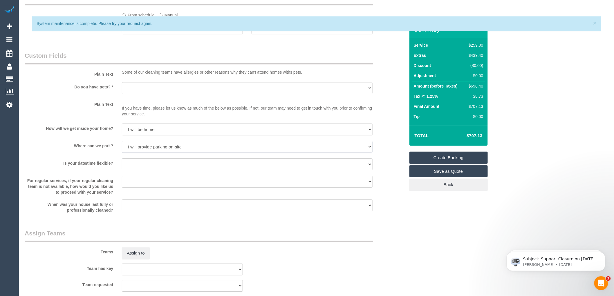
click at [122, 148] on select "I will provide parking on-site Free street parking Paid street parking (cost wi…" at bounding box center [247, 147] width 251 height 12
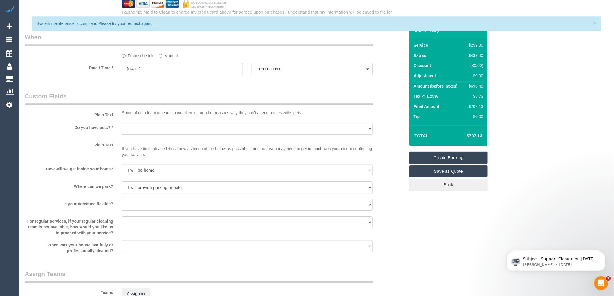
scroll to position [580, 0]
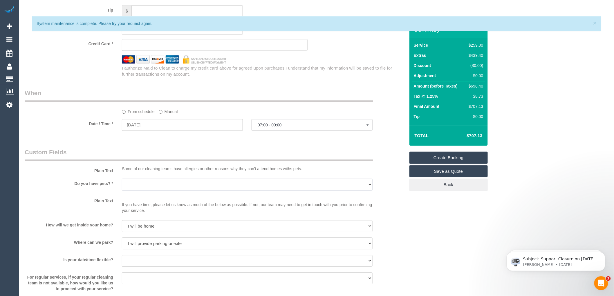
click at [154, 190] on select "Yes - Cats Yes - Dogs No pets Yes - Dogs and Cats Yes - Other" at bounding box center [247, 185] width 251 height 12
select select "number:28"
click at [122, 185] on select "Yes - Cats Yes - Dogs No pets Yes - Dogs and Cats Yes - Other" at bounding box center [247, 185] width 251 height 12
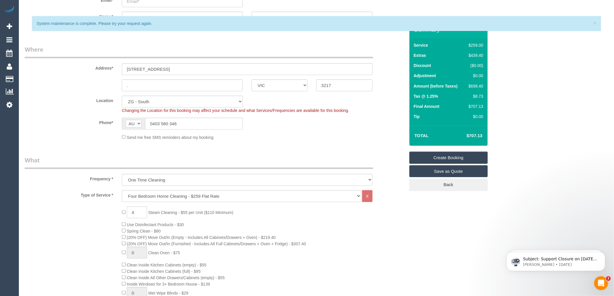
scroll to position [0, 0]
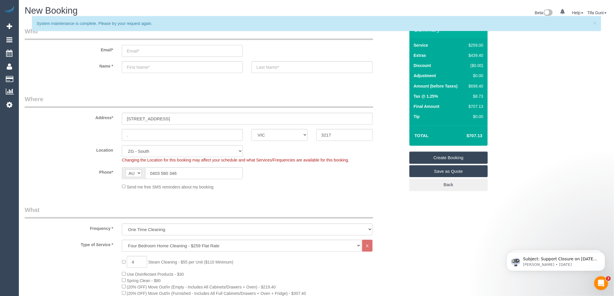
click at [138, 51] on input "email" at bounding box center [182, 51] width 121 height 12
type input "t"
type input "dparker@geelongcity.vic.gov.au"
click at [141, 68] on input "text" at bounding box center [182, 67] width 121 height 12
select select "spot112"
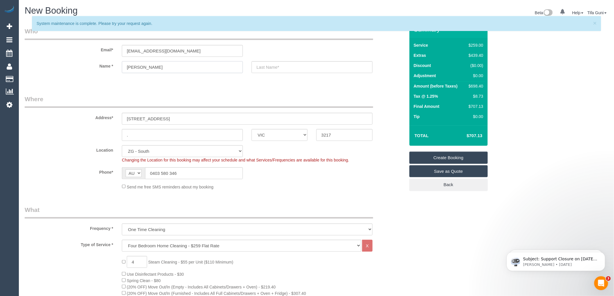
type input "dani"
click at [273, 67] on input "text" at bounding box center [312, 67] width 121 height 12
click at [270, 67] on input "text" at bounding box center [312, 67] width 121 height 12
type input "parker"
drag, startPoint x: 147, startPoint y: 65, endPoint x: 119, endPoint y: 51, distance: 31.0
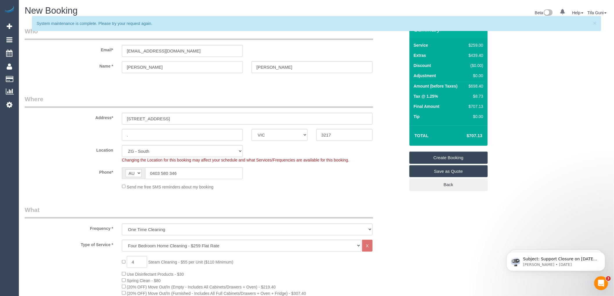
click at [122, 65] on input "dani" at bounding box center [182, 67] width 121 height 12
type input "Dani"
drag, startPoint x: 181, startPoint y: 175, endPoint x: 138, endPoint y: 179, distance: 43.4
click at [138, 179] on div "AF AL DZ AD AO AI AQ AG AR AM AW AU AT AZ BS BH BD BB BY BE BZ BJ BM BT BO BA B…" at bounding box center [182, 173] width 121 height 12
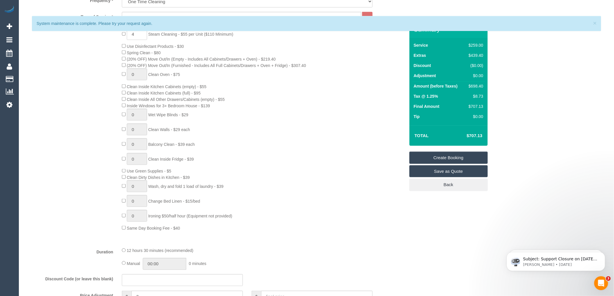
scroll to position [97, 0]
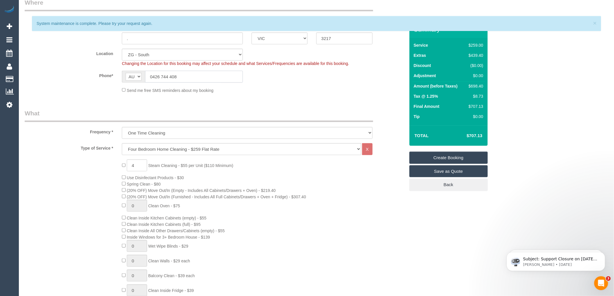
type input "0426 744 408"
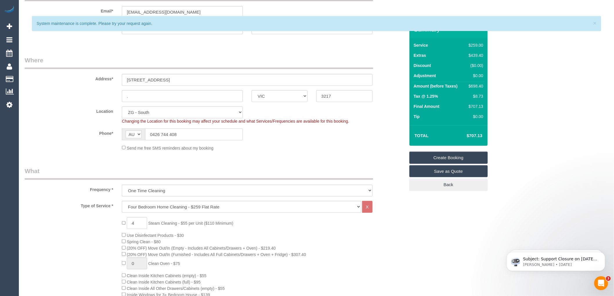
scroll to position [0, 0]
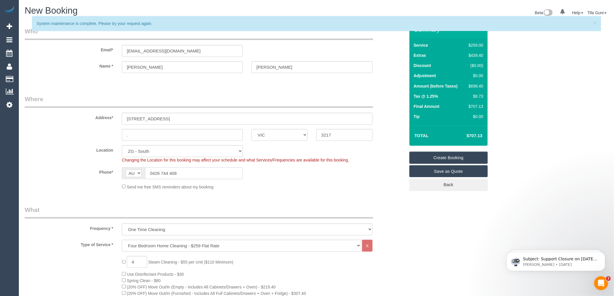
drag, startPoint x: 181, startPoint y: 173, endPoint x: 148, endPoint y: 170, distance: 32.9
click at [148, 170] on input "0426 744 408" at bounding box center [194, 173] width 98 height 12
drag, startPoint x: 197, startPoint y: 51, endPoint x: 117, endPoint y: 50, distance: 79.8
click at [117, 50] on div "dparker@geelongcity.vic.gov.au" at bounding box center [182, 51] width 130 height 12
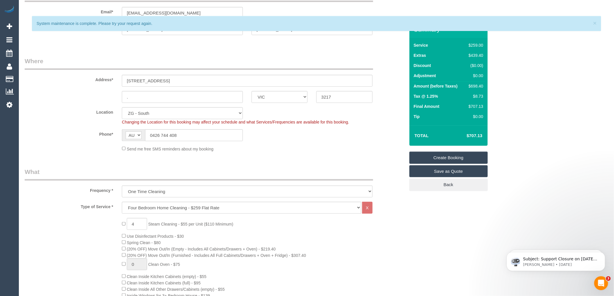
scroll to position [32, 0]
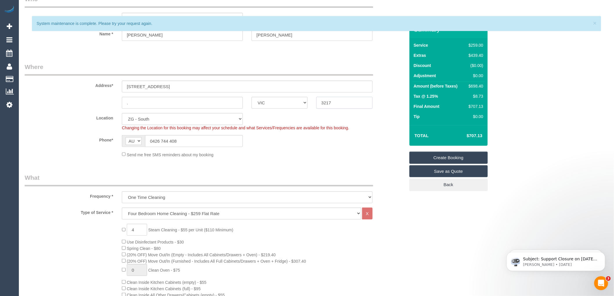
drag, startPoint x: 351, startPoint y: 102, endPoint x: 318, endPoint y: 100, distance: 33.1
click at [318, 100] on input "3217" at bounding box center [344, 103] width 56 height 12
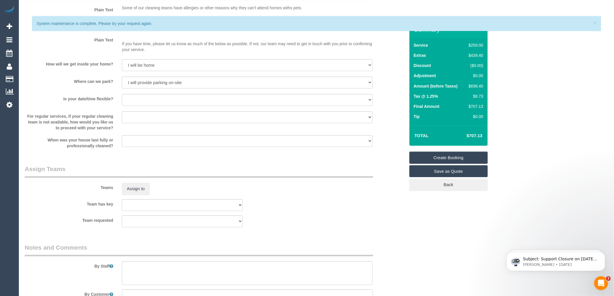
scroll to position [801, 0]
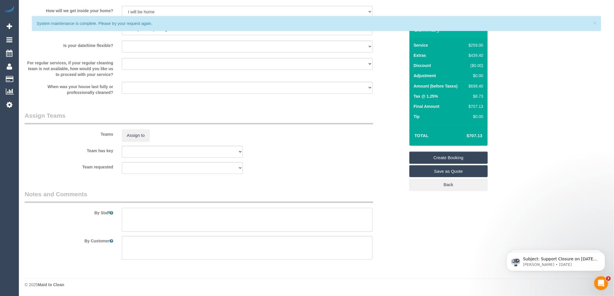
click at [147, 215] on textarea at bounding box center [247, 220] width 251 height 24
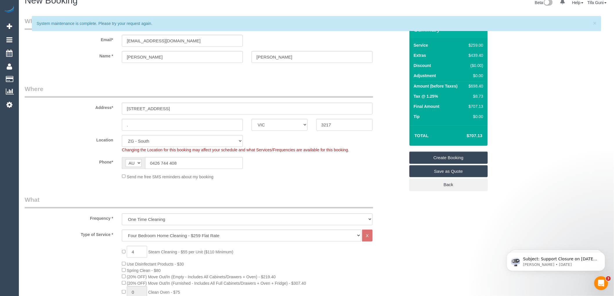
scroll to position [0, 0]
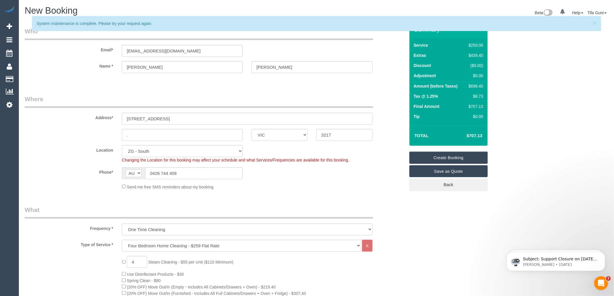
type textarea "Customer really wants 1 hr arrival window"
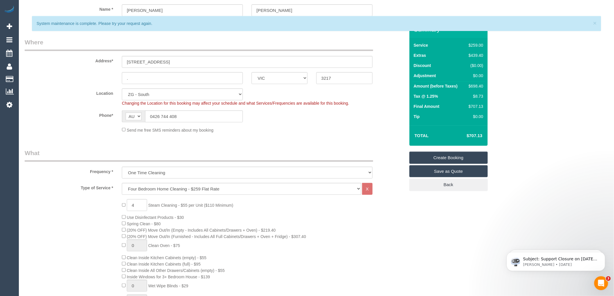
scroll to position [64, 0]
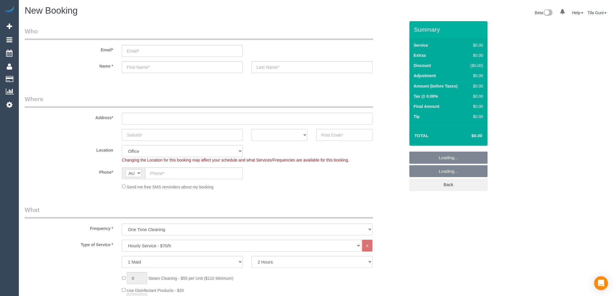
select select "object:2104"
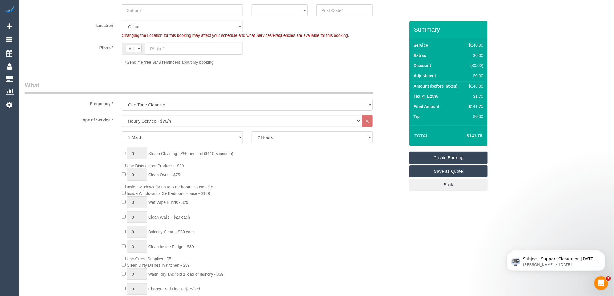
scroll to position [32, 0]
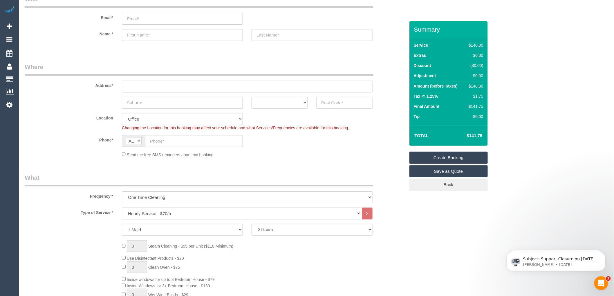
click at [257, 63] on legend "Where" at bounding box center [199, 69] width 348 height 13
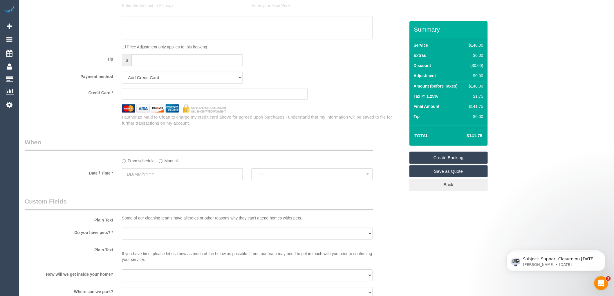
scroll to position [355, 0]
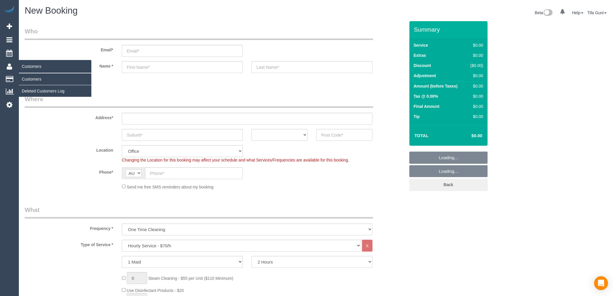
select select "object:813"
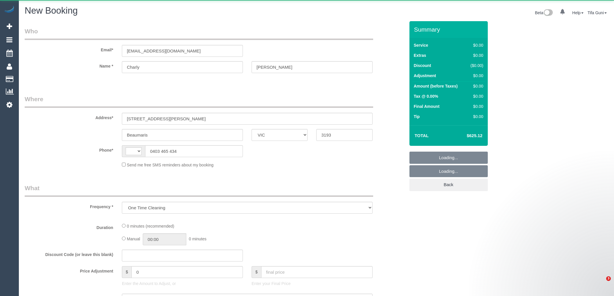
select select "VIC"
select select "number:28"
select select "number:14"
select select "number:19"
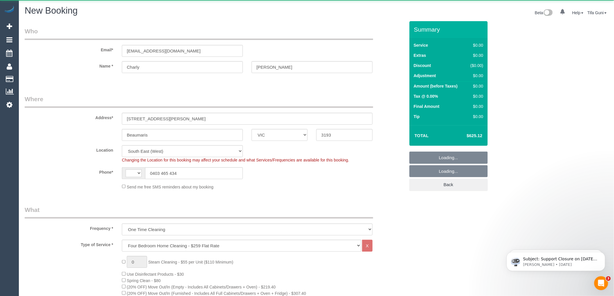
select select "object:706"
select select "string:AU"
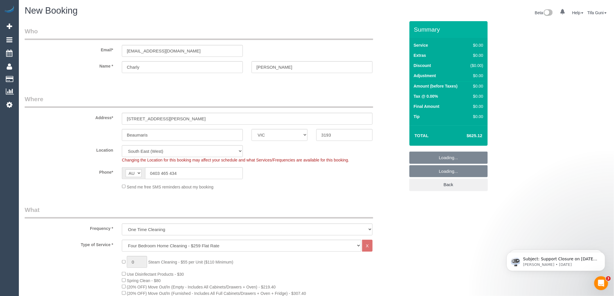
scroll to position [32, 0]
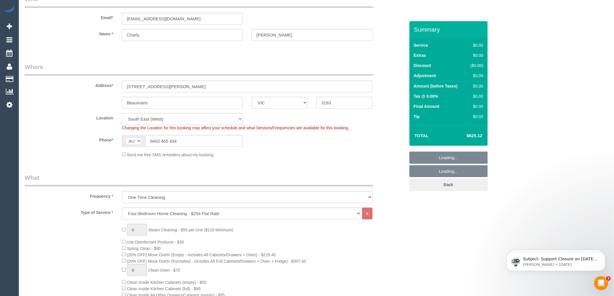
select select "object:958"
select select "spot1"
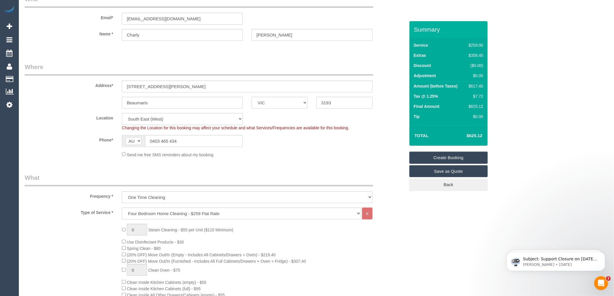
select select "spot22"
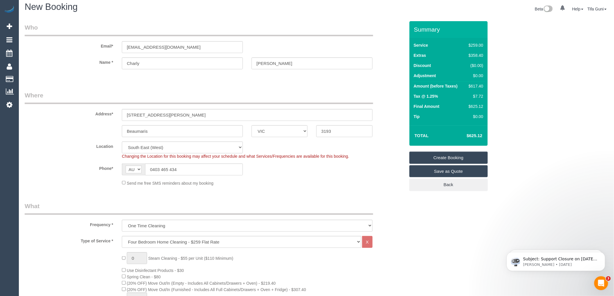
scroll to position [0, 0]
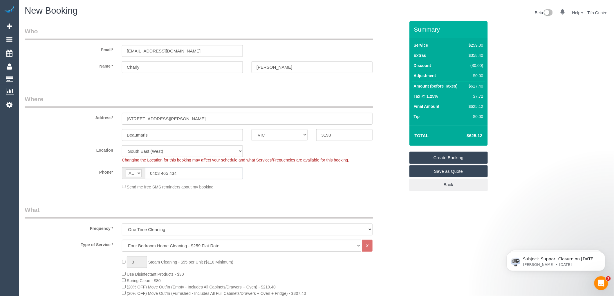
drag, startPoint x: 186, startPoint y: 175, endPoint x: 127, endPoint y: 170, distance: 59.4
click at [127, 170] on div "AF AL DZ AD AO AI AQ AG AR AM AW AU AT AZ BS BH BD BB BY BE BZ BJ BM BT BO BA B…" at bounding box center [182, 173] width 121 height 12
click at [160, 97] on legend "Where" at bounding box center [199, 101] width 348 height 13
click at [170, 97] on legend "Where" at bounding box center [199, 101] width 348 height 13
click at [184, 51] on input "[EMAIL_ADDRESS][DOMAIN_NAME]" at bounding box center [182, 51] width 121 height 12
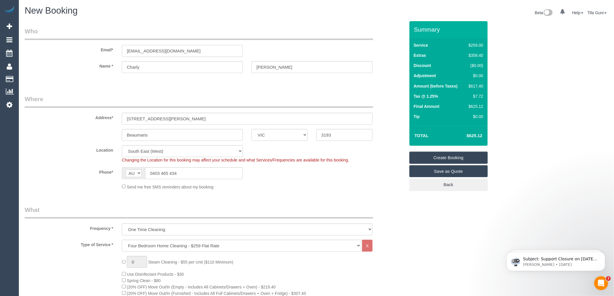
click at [150, 50] on input "[EMAIL_ADDRESS][DOMAIN_NAME]" at bounding box center [182, 51] width 121 height 12
click at [137, 50] on input "[EMAIL_ADDRESS][DOMAIN_NAME]" at bounding box center [182, 51] width 121 height 12
click at [138, 50] on input "[EMAIL_ADDRESS][DOMAIN_NAME]" at bounding box center [182, 51] width 121 height 12
click at [128, 51] on input "[EMAIL_ADDRESS][DOMAIN_NAME]" at bounding box center [182, 51] width 121 height 12
type input "[EMAIL_ADDRESS][DOMAIN_NAME]"
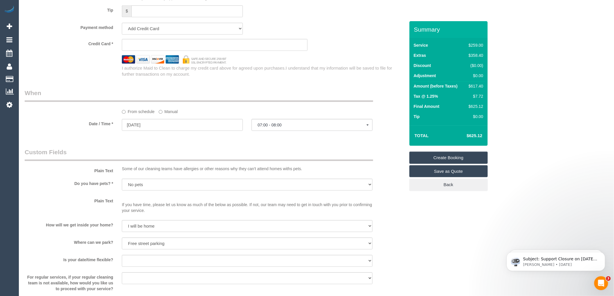
scroll to position [483, 0]
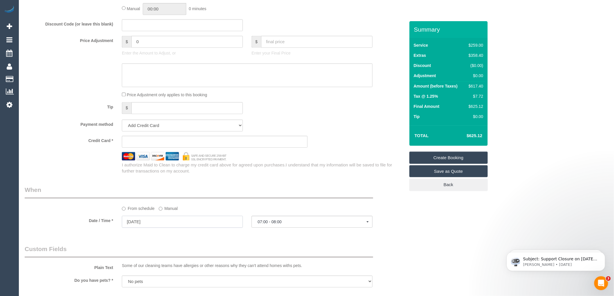
click at [159, 228] on input "[DATE]" at bounding box center [182, 222] width 121 height 12
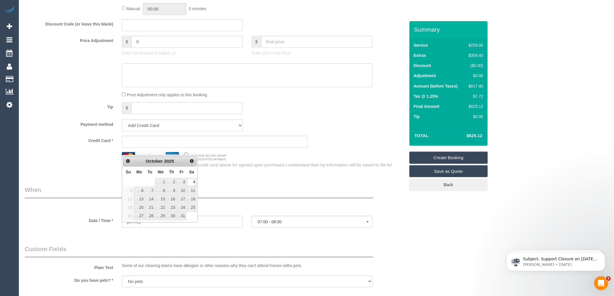
click at [276, 198] on legend "When" at bounding box center [199, 192] width 348 height 13
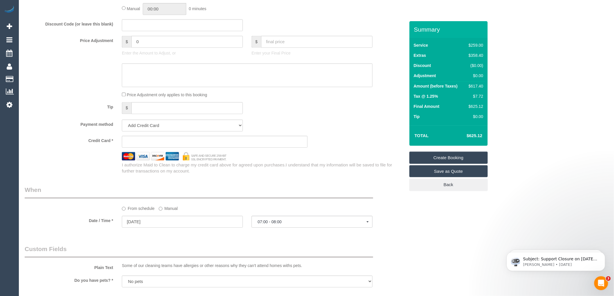
click at [154, 143] on sui-stripe-card at bounding box center [215, 142] width 186 height 12
click at [292, 228] on button "07:00 - 08:00" at bounding box center [312, 222] width 121 height 12
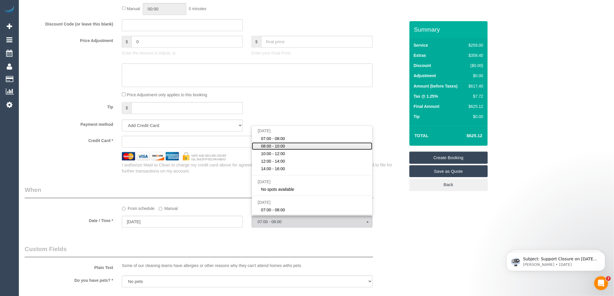
click at [279, 149] on span "08:00 - 10:00" at bounding box center [273, 146] width 24 height 6
select select "spot44"
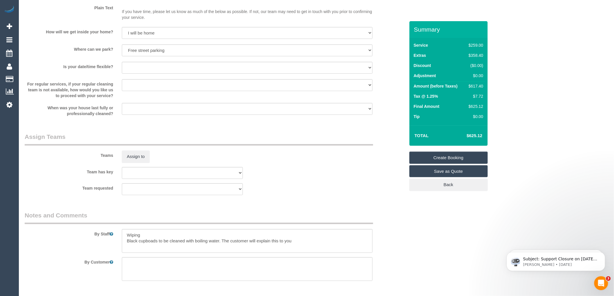
scroll to position [801, 0]
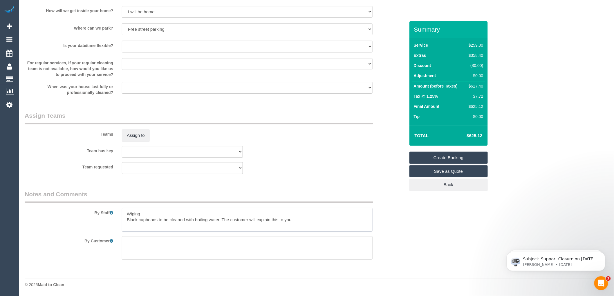
click at [144, 211] on textarea at bounding box center [247, 220] width 251 height 24
drag, startPoint x: 144, startPoint y: 211, endPoint x: 142, endPoint y: 207, distance: 4.5
click at [122, 210] on textarea at bounding box center [247, 220] width 251 height 24
click at [126, 216] on textarea at bounding box center [247, 220] width 251 height 24
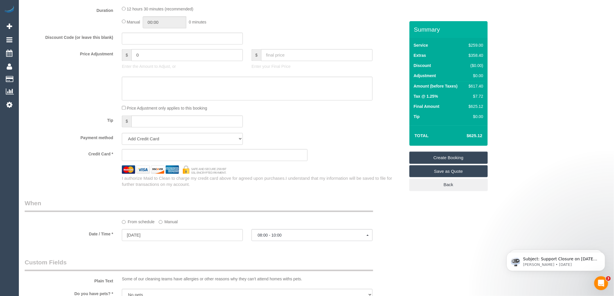
scroll to position [479, 0]
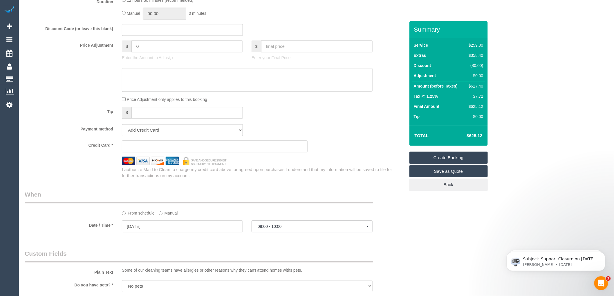
type textarea "Client prefers arrival window between 8-9am or 9-10am Wiping Black cupboads to …"
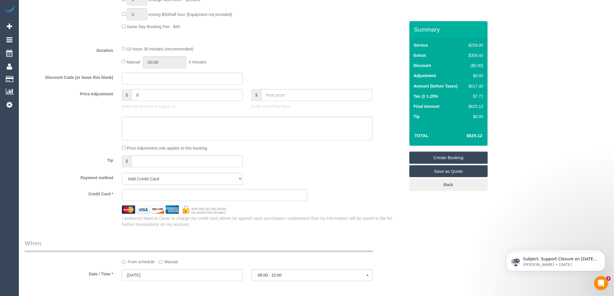
scroll to position [516, 0]
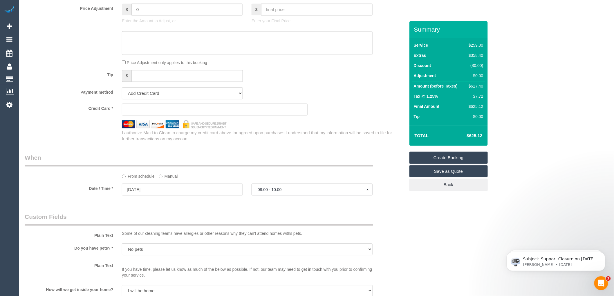
click at [334, 96] on div "Payment method Add Credit Card Cash Check Paypal" at bounding box center [214, 93] width 389 height 12
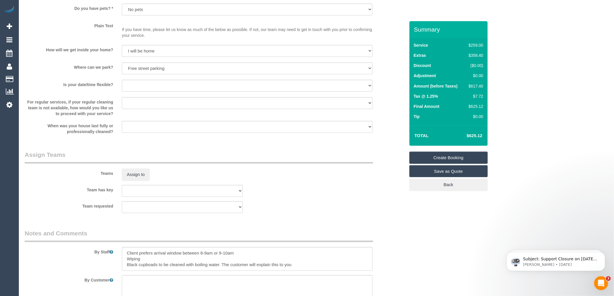
scroll to position [801, 0]
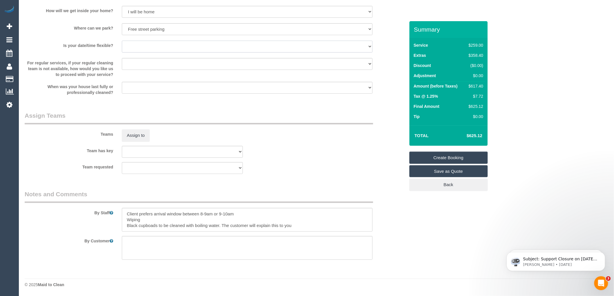
click at [160, 44] on select "Yes - date and time Yes - date but not time Yes - time but not date No - No fle…" at bounding box center [247, 47] width 251 height 12
select select "number:25"
click at [122, 41] on select "Yes - date and time Yes - date but not time Yes - time but not date No - No fle…" at bounding box center [247, 47] width 251 height 12
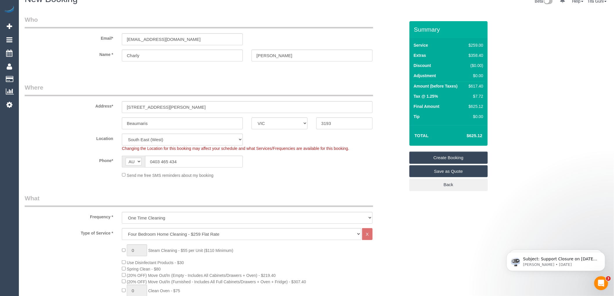
scroll to position [0, 0]
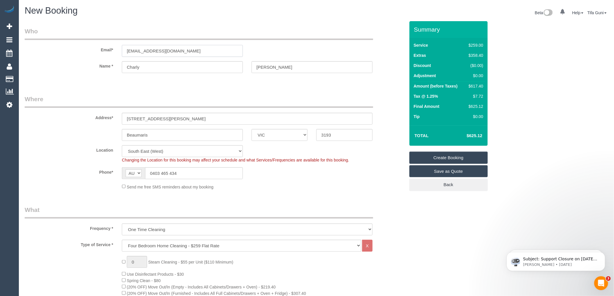
drag, startPoint x: 185, startPoint y: 50, endPoint x: 112, endPoint y: 48, distance: 72.9
click at [112, 48] on div "Email* [EMAIL_ADDRESS][DOMAIN_NAME]" at bounding box center [214, 42] width 389 height 30
click at [453, 156] on link "Create Booking" at bounding box center [448, 158] width 78 height 12
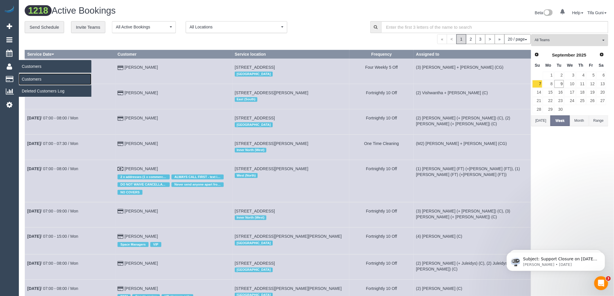
click at [34, 79] on link "Customers" at bounding box center [55, 79] width 73 height 12
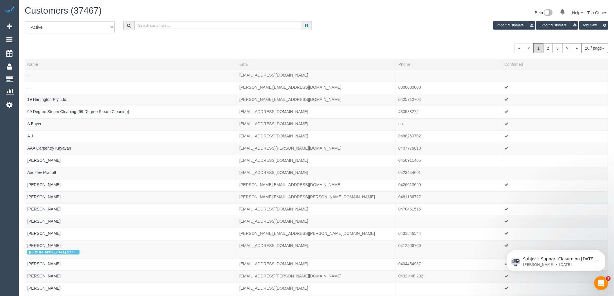
click at [202, 23] on input "text" at bounding box center [217, 25] width 167 height 9
paste input "[EMAIL_ADDRESS][DOMAIN_NAME]"
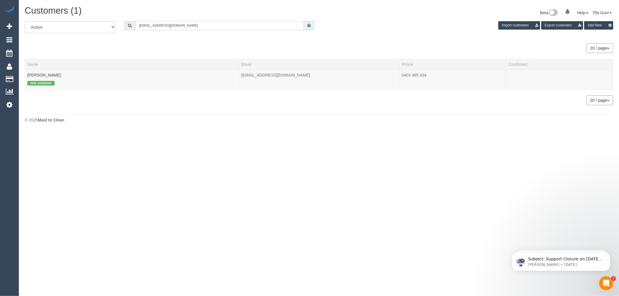
type input "[EMAIL_ADDRESS][DOMAIN_NAME]"
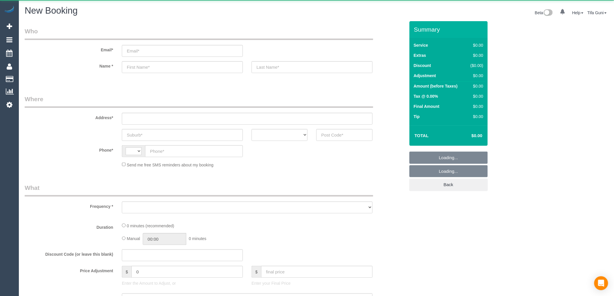
select select "string:AU"
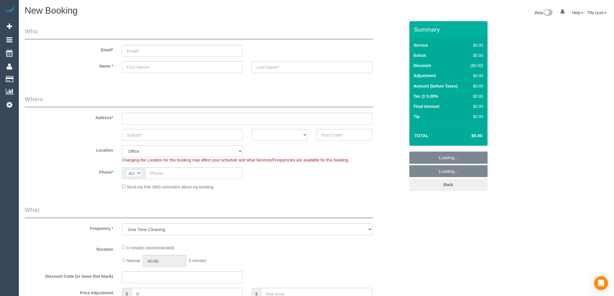
select select "object:649"
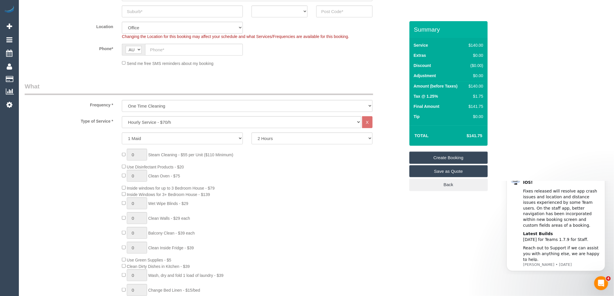
scroll to position [129, 0]
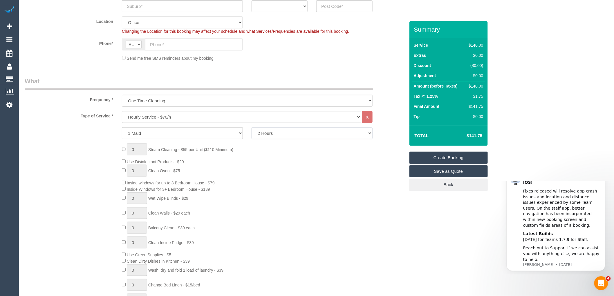
click at [278, 134] on select "2 Hours 2.5 Hours 3 Hours 3.5 Hours 4 Hours 4.5 Hours 5 Hours 5.5 Hours 6 Hours…" at bounding box center [312, 133] width 121 height 12
select select "360"
click at [252, 128] on select "2 Hours 2.5 Hours 3 Hours 3.5 Hours 4 Hours 4.5 Hours 5 Hours 5.5 Hours 6 Hours…" at bounding box center [312, 133] width 121 height 12
click at [279, 160] on div "0 Steam Cleaning - $55 per Unit ($110 Minimum) Use Disinfectant Products - $20 …" at bounding box center [263, 229] width 292 height 171
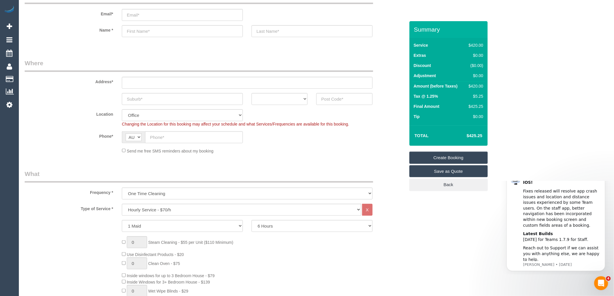
scroll to position [0, 0]
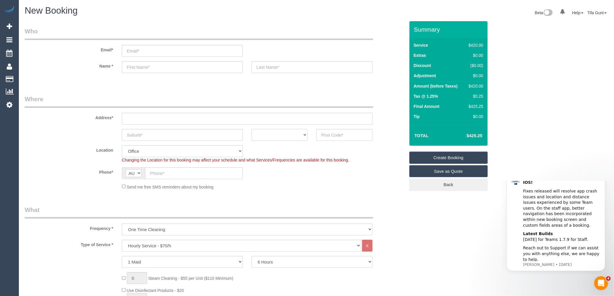
click at [291, 134] on select "ACT [GEOGRAPHIC_DATA] NT [GEOGRAPHIC_DATA] SA TAS [GEOGRAPHIC_DATA] [GEOGRAPHIC…" at bounding box center [280, 135] width 56 height 12
select select "VIC"
click at [252, 129] on select "ACT [GEOGRAPHIC_DATA] NT [GEOGRAPHIC_DATA] SA TAS [GEOGRAPHIC_DATA] [GEOGRAPHIC…" at bounding box center [280, 135] width 56 height 12
click at [146, 135] on input "text" at bounding box center [182, 135] width 121 height 12
click at [151, 173] on input "text" at bounding box center [194, 173] width 98 height 12
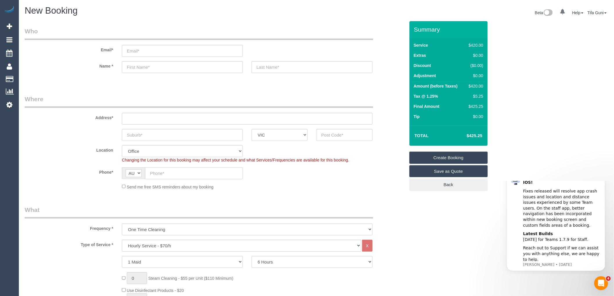
paste input "61 427 361 423"
type input "61 427 361 423"
click at [332, 129] on input "text" at bounding box center [344, 135] width 56 height 12
type input "3029"
drag, startPoint x: 320, startPoint y: 132, endPoint x: 310, endPoint y: 132, distance: 10.7
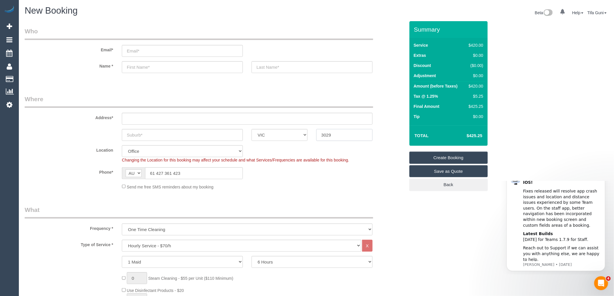
click at [310, 132] on div "ACT [GEOGRAPHIC_DATA] NT [GEOGRAPHIC_DATA] SA TAS [GEOGRAPHIC_DATA] [GEOGRAPHIC…" at bounding box center [214, 135] width 389 height 12
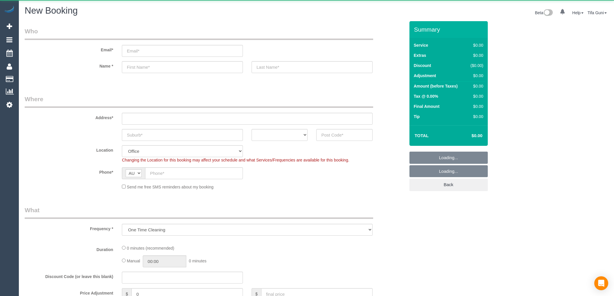
select select "object:649"
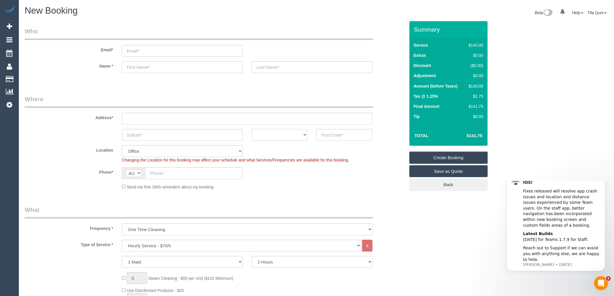
click at [296, 135] on select "ACT [GEOGRAPHIC_DATA] NT [GEOGRAPHIC_DATA] SA TAS [GEOGRAPHIC_DATA] [GEOGRAPHIC…" at bounding box center [280, 135] width 56 height 12
select select "VIC"
click at [252, 129] on select "ACT [GEOGRAPHIC_DATA] NT [GEOGRAPHIC_DATA] SA TAS [GEOGRAPHIC_DATA] [GEOGRAPHIC…" at bounding box center [280, 135] width 56 height 12
click at [162, 122] on input "text" at bounding box center [247, 119] width 251 height 12
paste input "tarnelt 3029"
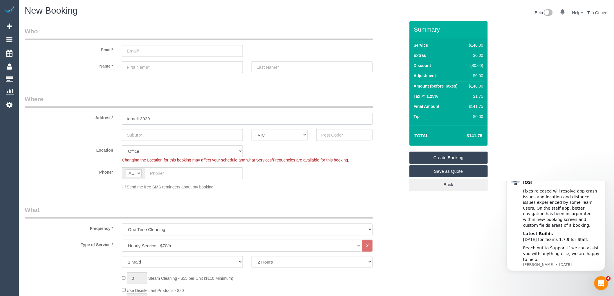
type input "tarnelt 3029"
click at [144, 138] on input "text" at bounding box center [182, 135] width 121 height 12
drag, startPoint x: 154, startPoint y: 118, endPoint x: 89, endPoint y: 119, distance: 65.0
click at [89, 119] on div "Address* tarnelt 3029" at bounding box center [214, 110] width 389 height 30
click at [137, 133] on input "text" at bounding box center [182, 135] width 121 height 12
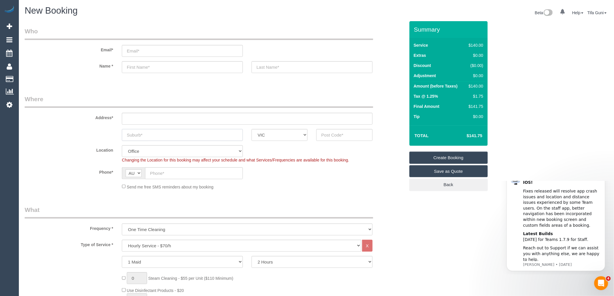
paste input "tarnelt 3029"
type input "tarnelt 3029"
click at [130, 119] on input "text" at bounding box center [247, 119] width 251 height 12
type input "-"
drag, startPoint x: 151, startPoint y: 134, endPoint x: 140, endPoint y: 134, distance: 10.7
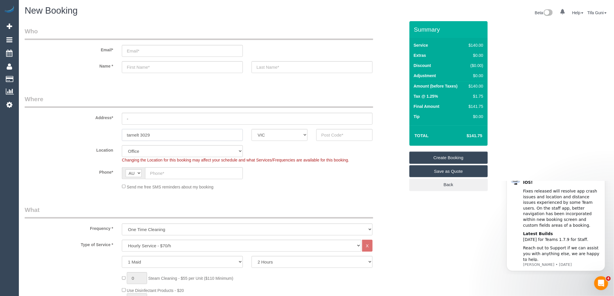
click at [140, 134] on input "tarnelt 3029" at bounding box center [182, 135] width 121 height 12
type input "tarnelt"
click at [323, 136] on input "text" at bounding box center [344, 135] width 56 height 12
paste input "3029"
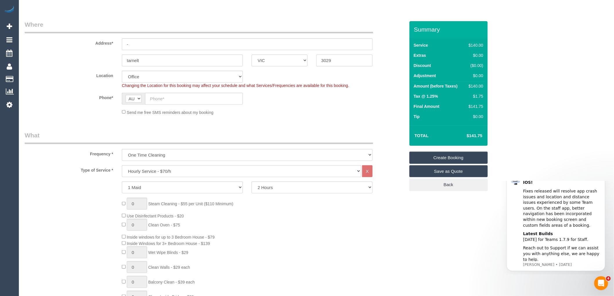
scroll to position [64, 0]
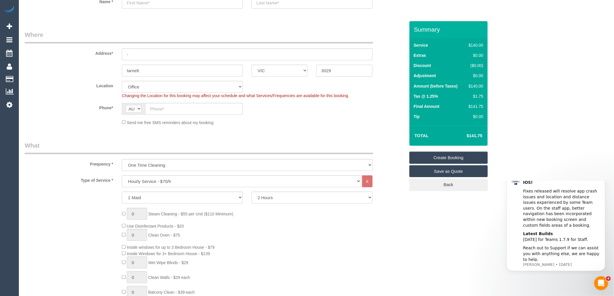
type input "3029"
click at [288, 197] on select "2 Hours 2.5 Hours 3 Hours 3.5 Hours 4 Hours 4.5 Hours 5 Hours 5.5 Hours 6 Hours…" at bounding box center [312, 198] width 121 height 12
select select "53"
select select "360"
click at [252, 192] on select "2 Hours 2.5 Hours 3 Hours 3.5 Hours 4 Hours 4.5 Hours 5 Hours 5.5 Hours 6 Hours…" at bounding box center [312, 198] width 121 height 12
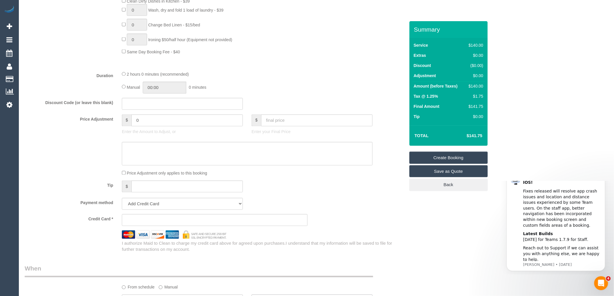
select select "object:2109"
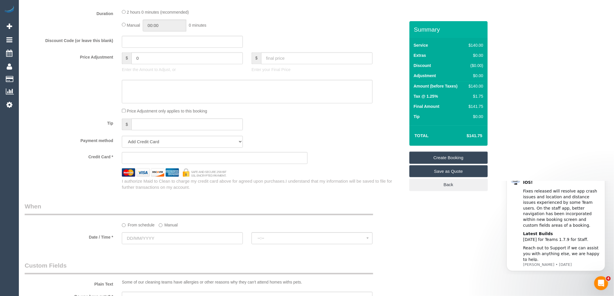
scroll to position [516, 0]
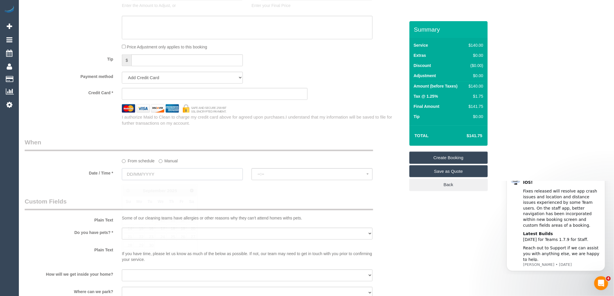
click at [171, 179] on input "text" at bounding box center [182, 174] width 121 height 12
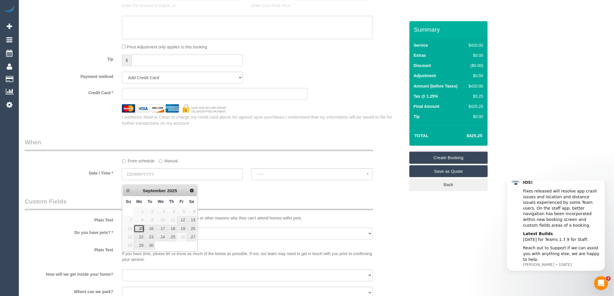
click at [142, 229] on link "15" at bounding box center [139, 229] width 11 height 8
type input "[DATE]"
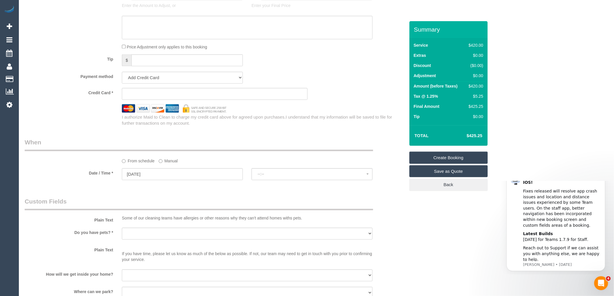
select select "spot1"
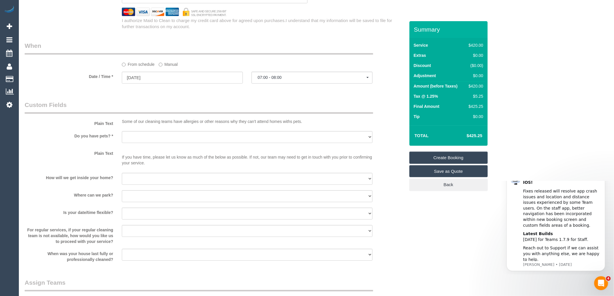
scroll to position [612, 0]
click at [157, 141] on select "Yes - Cats Yes - Dogs No pets Yes - Dogs and Cats Yes - Other" at bounding box center [247, 137] width 251 height 12
select select "number:28"
click at [122, 135] on select "Yes - Cats Yes - Dogs No pets Yes - Dogs and Cats Yes - Other" at bounding box center [247, 137] width 251 height 12
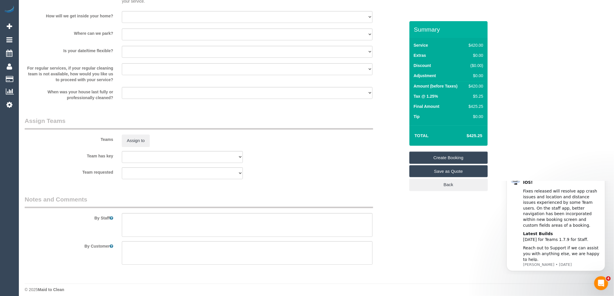
scroll to position [783, 0]
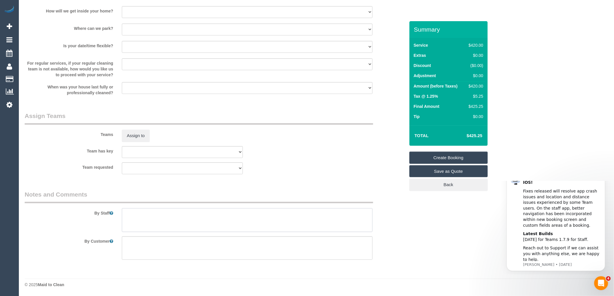
click at [151, 218] on textarea at bounding box center [247, 220] width 251 height 24
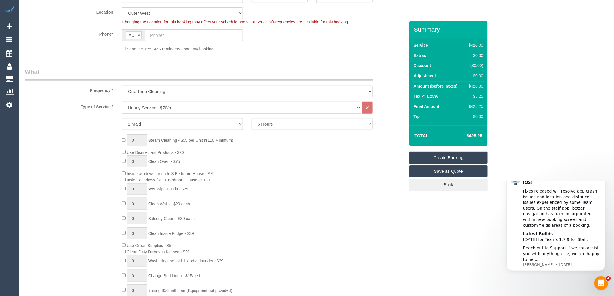
scroll to position [106, 0]
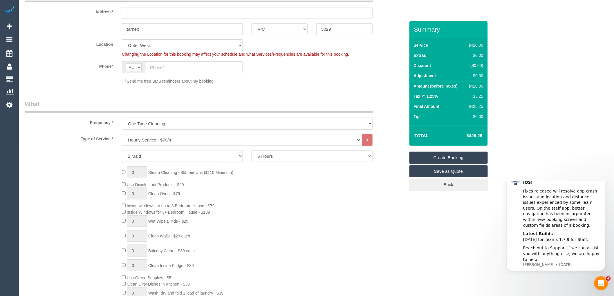
click at [202, 157] on select "1 Maid 2 Maids" at bounding box center [182, 156] width 121 height 12
select select "2"
click at [122, 151] on select "1 Maid 2 Maids" at bounding box center [182, 156] width 121 height 12
click at [281, 158] on select "2 Hours 2.5 Hours 3 Hours 3.5 Hours 4 Hours 4.5 Hours 5 Hours 5.5 Hours 6 Hours…" at bounding box center [312, 156] width 121 height 12
select select "180"
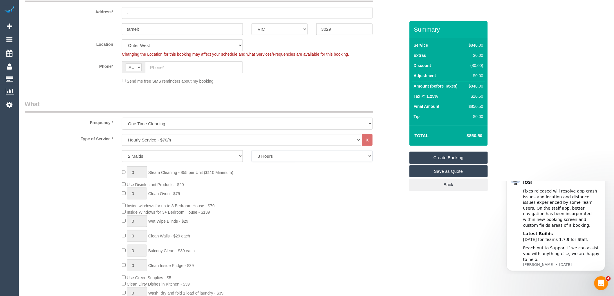
click at [252, 151] on select "2 Hours 2.5 Hours 3 Hours 3.5 Hours 4 Hours 4.5 Hours 5 Hours 5.5 Hours 6 Hours…" at bounding box center [312, 156] width 121 height 12
click at [274, 187] on div "0 Steam Cleaning - $55 per Unit ($110 Minimum) Use Disinfectant Products - $20 …" at bounding box center [263, 252] width 292 height 171
select select "spot25"
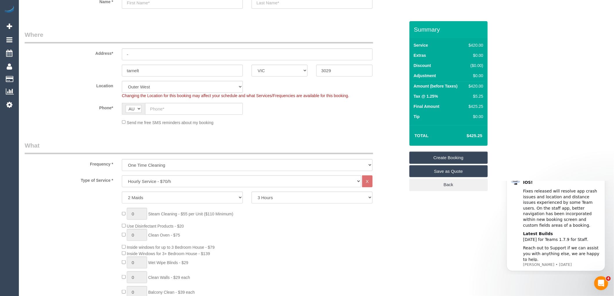
scroll to position [0, 0]
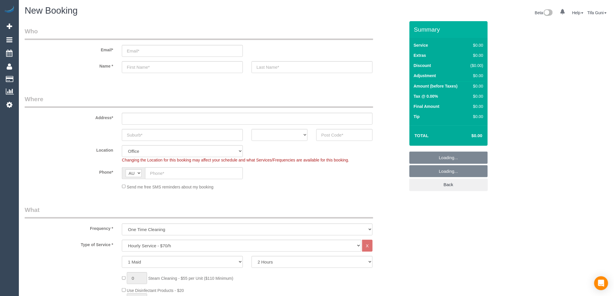
select select "object:813"
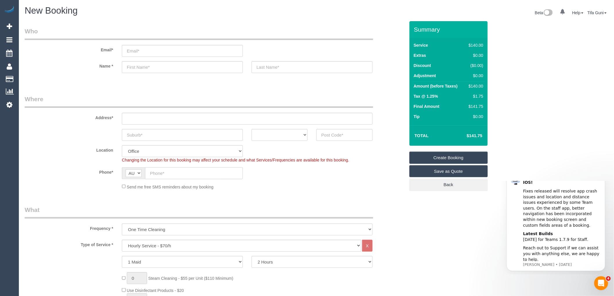
click at [159, 173] on input "text" at bounding box center [194, 173] width 98 height 12
paste input "61 490 758 484"
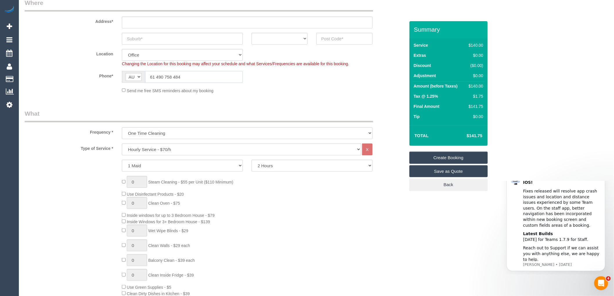
scroll to position [97, 0]
type input "61 490 758 484"
click at [157, 151] on select "Hourly Service - $70/h Hourly Service - $65/h Hourly Service - $60/h Hourly Ser…" at bounding box center [241, 149] width 239 height 12
select select "213"
click at [122, 144] on select "Hourly Service - $70/h Hourly Service - $65/h Hourly Service - $60/h Hourly Ser…" at bounding box center [241, 149] width 239 height 12
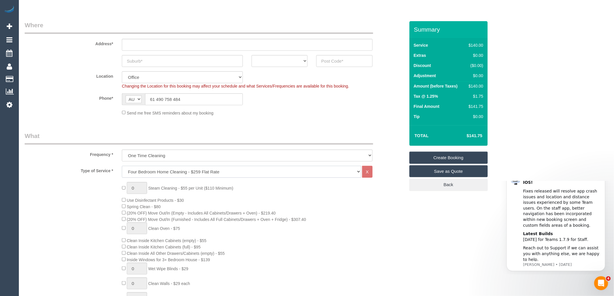
scroll to position [64, 0]
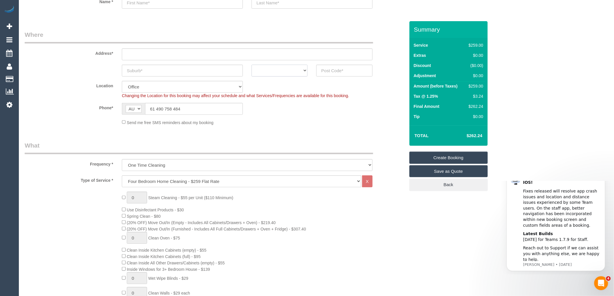
click at [295, 72] on select "ACT NSW NT QLD SA TAS VIC WA" at bounding box center [280, 71] width 56 height 12
select select "VIC"
click at [252, 65] on select "ACT NSW NT QLD SA TAS VIC WA" at bounding box center [280, 71] width 56 height 12
click at [172, 70] on input "text" at bounding box center [182, 71] width 121 height 12
type input "red"
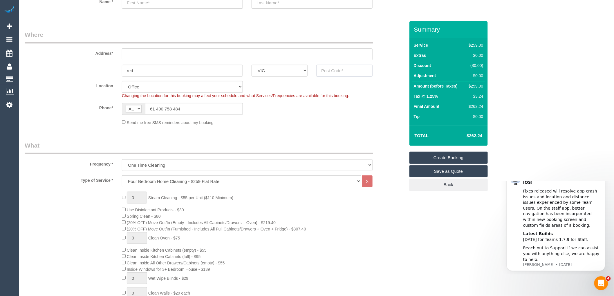
click at [335, 70] on input "text" at bounding box center [344, 71] width 56 height 12
type input "3030"
click at [135, 50] on input "text" at bounding box center [247, 54] width 251 height 12
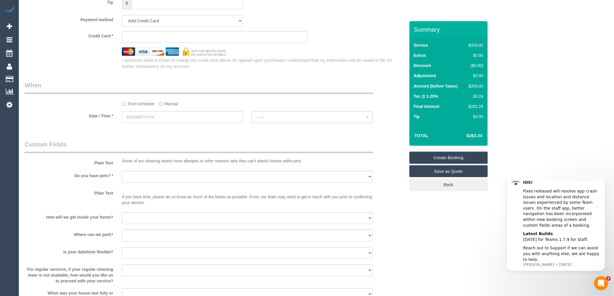
scroll to position [645, 0]
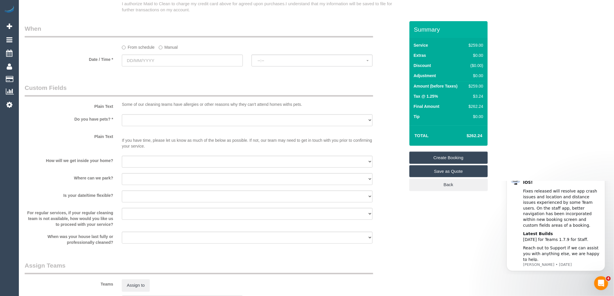
type input "-"
click at [168, 66] on input "text" at bounding box center [182, 61] width 121 height 12
select select "53"
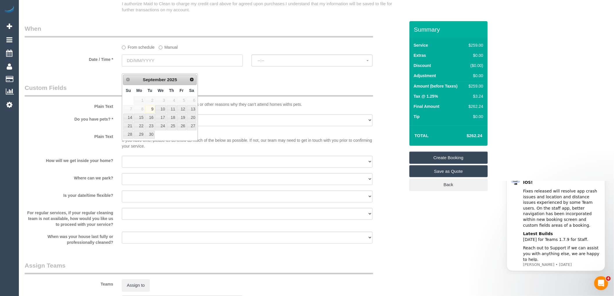
select select "object:2187"
click at [151, 118] on link "16" at bounding box center [149, 118] width 9 height 8
type input "16/09/2025"
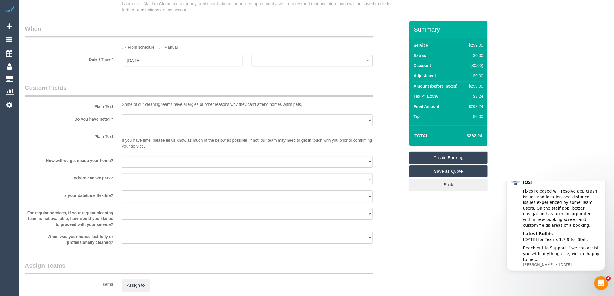
select select "spot1"
click at [175, 66] on input "16/09/2025" at bounding box center [182, 61] width 121 height 12
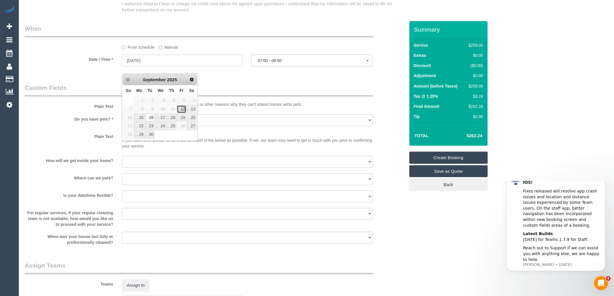
click at [183, 108] on link "12" at bounding box center [181, 109] width 9 height 8
type input "12/09/2025"
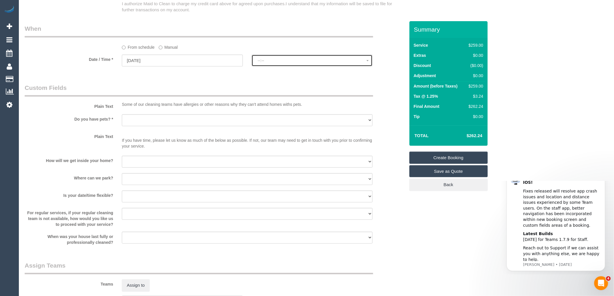
click at [268, 63] on span "--:--" at bounding box center [312, 60] width 109 height 5
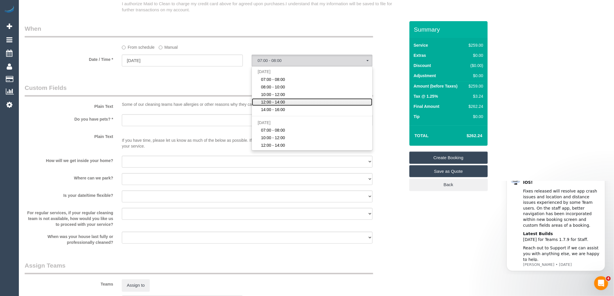
click at [274, 105] on span "12:00 - 14:00" at bounding box center [273, 102] width 24 height 6
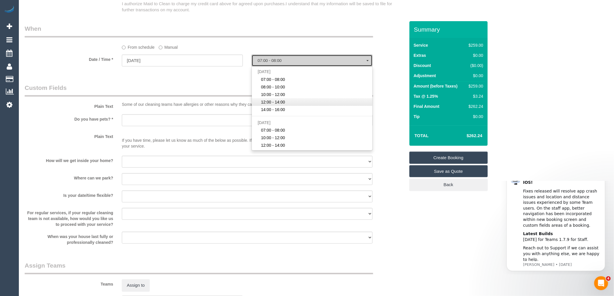
select select "spot29"
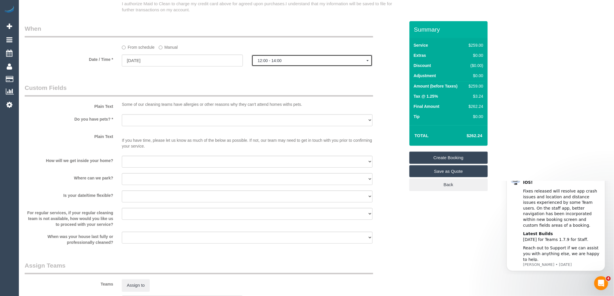
click at [278, 63] on span "12:00 - 14:00" at bounding box center [312, 60] width 109 height 5
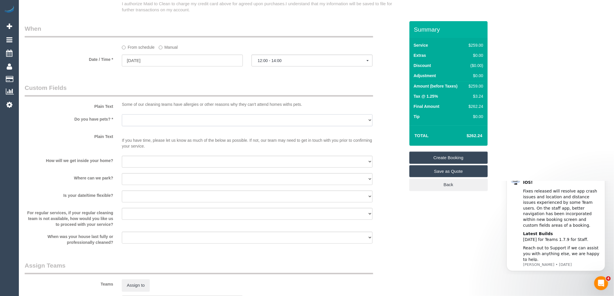
click at [142, 126] on select "Yes - Cats Yes - Dogs No pets Yes - Dogs and Cats Yes - Other" at bounding box center [247, 120] width 251 height 12
select select "number:28"
click at [122, 121] on select "Yes - Cats Yes - Dogs No pets Yes - Dogs and Cats Yes - Other" at bounding box center [247, 120] width 251 height 12
click at [153, 167] on select "I will be home Key will be left (please provide details below) Lock box/Access …" at bounding box center [247, 162] width 251 height 12
select select "number:14"
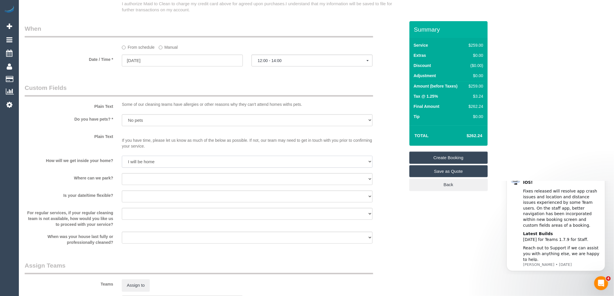
click at [122, 162] on select "I will be home Key will be left (please provide details below) Lock box/Access …" at bounding box center [247, 162] width 251 height 12
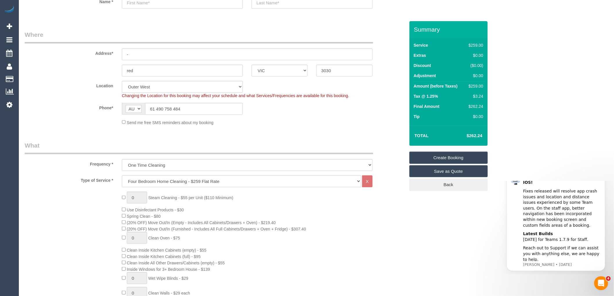
scroll to position [193, 0]
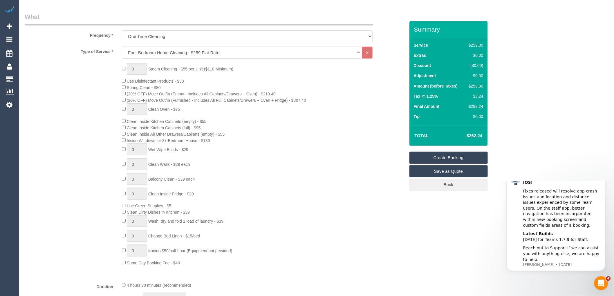
click at [185, 58] on select "Hourly Service - $70/h Hourly Service - $65/h Hourly Service - $60/h Hourly Ser…" at bounding box center [241, 53] width 239 height 12
click at [376, 102] on div "0 Steam Cleaning - $55 per Unit ($110 Minimum) Use Disinfectant Products - $30 …" at bounding box center [263, 164] width 292 height 203
click at [207, 52] on select "Hourly Service - $70/h Hourly Service - $65/h Hourly Service - $60/h Hourly Ser…" at bounding box center [241, 53] width 239 height 12
select select "209"
click at [122, 47] on select "Hourly Service - $70/h Hourly Service - $65/h Hourly Service - $60/h Hourly Ser…" at bounding box center [241, 53] width 239 height 12
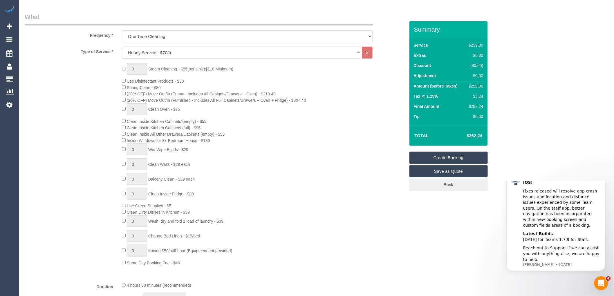
select select "1"
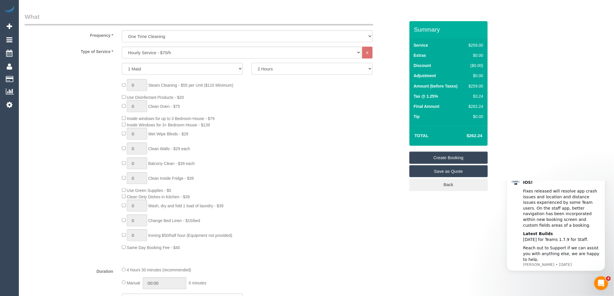
click at [273, 68] on select "2 Hours 2.5 Hours 3 Hours 3.5 Hours 4 Hours 4.5 Hours 5 Hours 5.5 Hours 6 Hours…" at bounding box center [312, 69] width 121 height 12
select select "180"
click at [252, 63] on select "2 Hours 2.5 Hours 3 Hours 3.5 Hours 4 Hours 4.5 Hours 5 Hours 5.5 Hours 6 Hours…" at bounding box center [312, 69] width 121 height 12
select select "spot48"
select select "spot67"
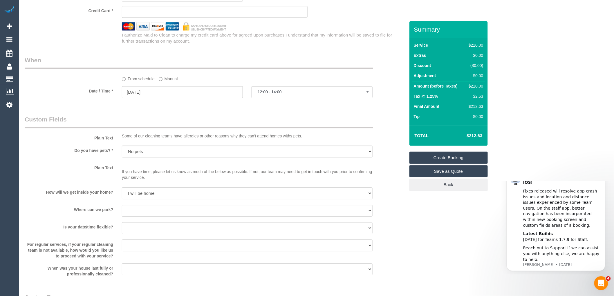
scroll to position [645, 0]
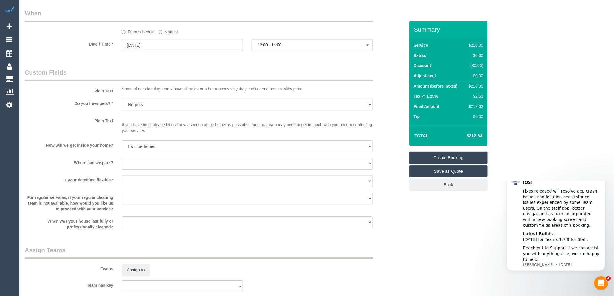
click at [153, 49] on input "12/09/2025" at bounding box center [182, 45] width 121 height 12
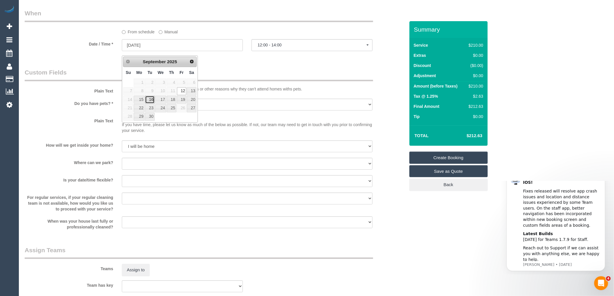
click at [150, 100] on link "16" at bounding box center [149, 100] width 9 height 8
type input "16/09/2025"
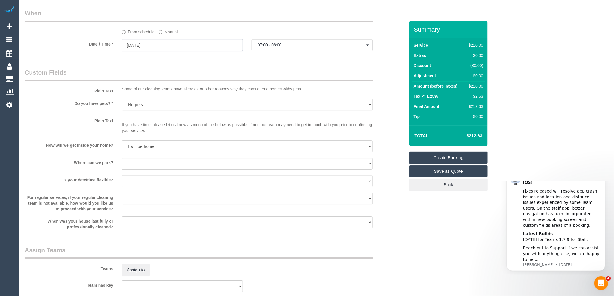
click at [140, 50] on input "16/09/2025" at bounding box center [182, 45] width 121 height 12
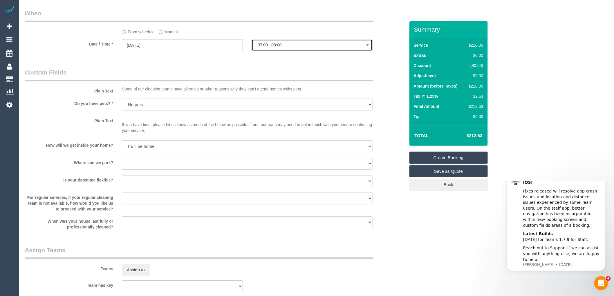
click at [280, 47] on span "07:00 - 08:00" at bounding box center [312, 45] width 109 height 5
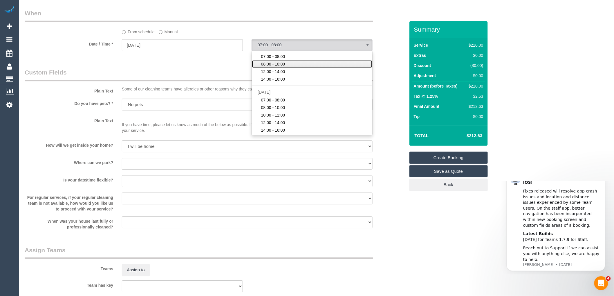
click at [275, 67] on span "08:00 - 10:00" at bounding box center [273, 64] width 24 height 6
select select "spot75"
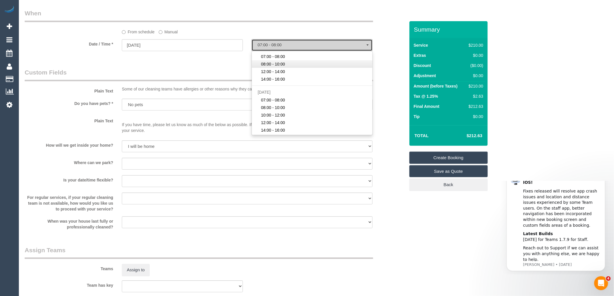
type input "15/09/2025"
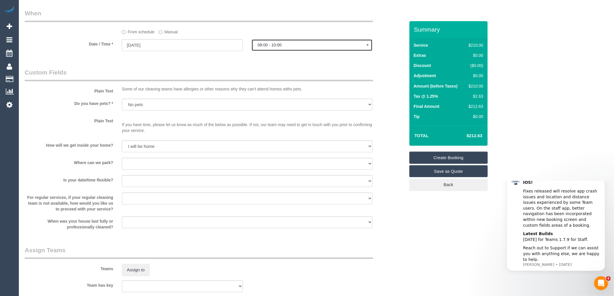
click at [274, 51] on button "08:00 - 10:00" at bounding box center [312, 45] width 121 height 12
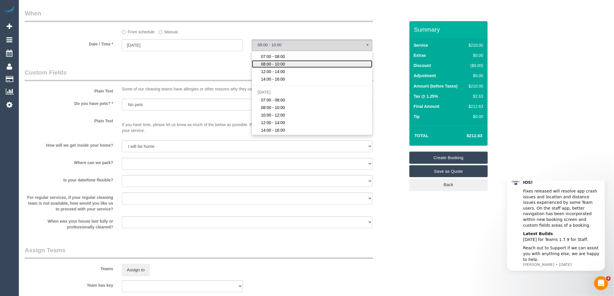
click at [275, 67] on span "08:00 - 10:00" at bounding box center [273, 64] width 24 height 6
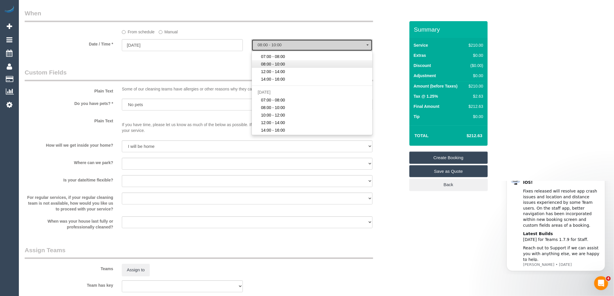
select select "spot75"
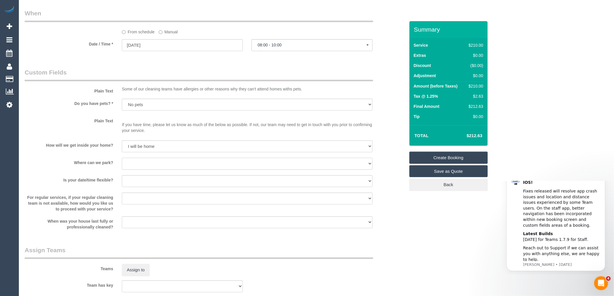
click at [155, 170] on select "I will provide parking on-site Free street parking Paid street parking (cost wi…" at bounding box center [247, 164] width 251 height 12
select select "number:19"
click at [122, 162] on select "I will provide parking on-site Free street parking Paid street parking (cost wi…" at bounding box center [247, 164] width 251 height 12
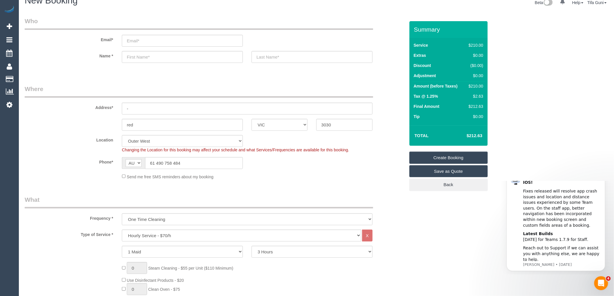
scroll to position [0, 0]
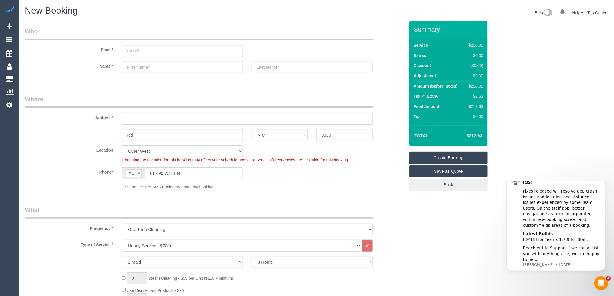
click at [143, 118] on input "-" at bounding box center [247, 119] width 251 height 12
drag, startPoint x: 146, startPoint y: 134, endPoint x: 112, endPoint y: 136, distance: 34.6
click at [112, 136] on div "red ACT NSW NT QLD SA TAS VIC WA 3030" at bounding box center [214, 135] width 389 height 12
click at [158, 119] on input "12 Intara" at bounding box center [247, 119] width 251 height 12
type input "12 Intara Rase"
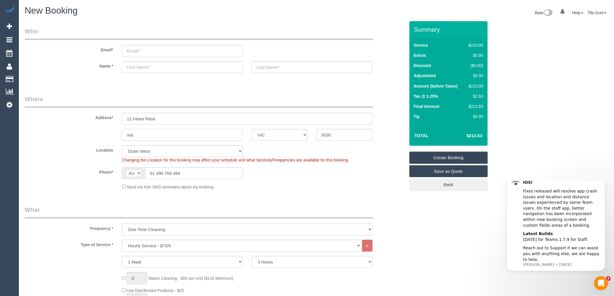
drag, startPoint x: 145, startPoint y: 135, endPoint x: 97, endPoint y: 132, distance: 48.8
click at [97, 132] on div "red ACT NSW NT QLD SA TAS VIC WA 3030" at bounding box center [214, 135] width 389 height 12
click at [154, 131] on input "red" at bounding box center [182, 135] width 121 height 12
click at [144, 66] on input "text" at bounding box center [182, 67] width 121 height 12
click at [140, 68] on input "text" at bounding box center [182, 67] width 121 height 12
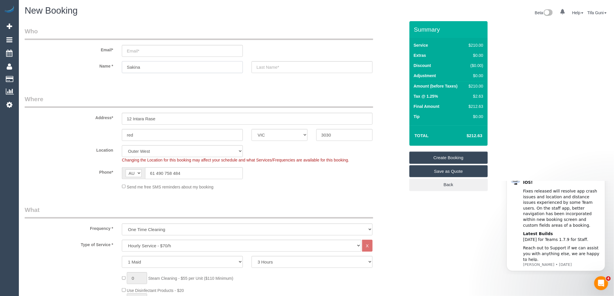
type input "Sakina"
click at [281, 63] on input "text" at bounding box center [312, 67] width 121 height 12
type input "Khambati"
drag, startPoint x: 154, startPoint y: 63, endPoint x: 103, endPoint y: 70, distance: 51.5
click at [103, 70] on div "Name * Sakina Khambati" at bounding box center [214, 67] width 389 height 12
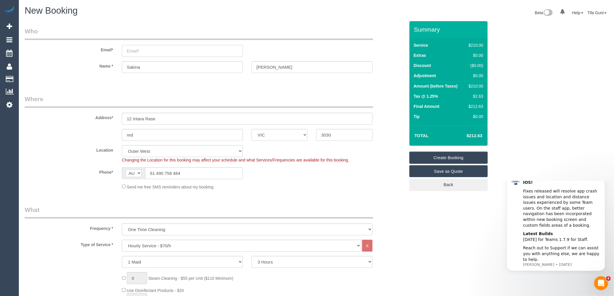
click at [131, 48] on input "email" at bounding box center [182, 51] width 121 height 12
paste input "Sakina"
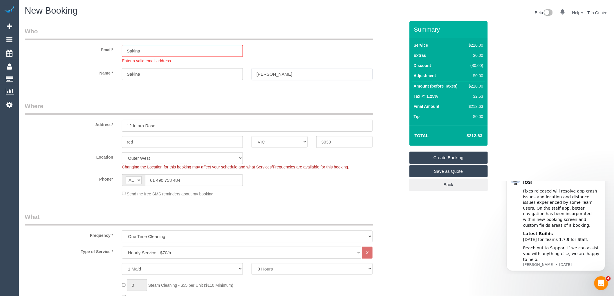
drag, startPoint x: 292, startPoint y: 66, endPoint x: 247, endPoint y: 72, distance: 44.5
click at [247, 72] on div "Khambati" at bounding box center [312, 74] width 130 height 12
click at [143, 51] on input "Sakina" at bounding box center [182, 51] width 121 height 12
drag, startPoint x: 272, startPoint y: 74, endPoint x: 245, endPoint y: 76, distance: 26.2
click at [245, 76] on div "Name * Sakina Khambati" at bounding box center [214, 74] width 389 height 12
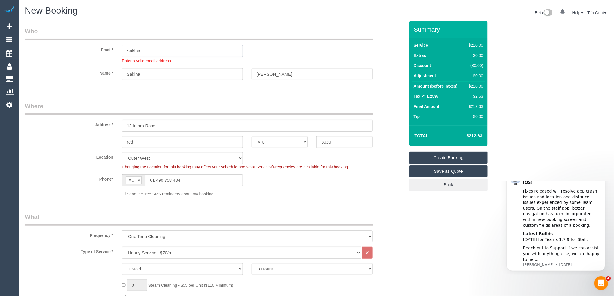
click at [142, 49] on input "Sakina" at bounding box center [182, 51] width 121 height 12
paste input "Khambati"
click at [162, 50] on input "SakinaaKhambati" at bounding box center [182, 51] width 121 height 12
click at [146, 50] on input "SakinaaKhambatii@gmail.com" at bounding box center [182, 51] width 121 height 12
click at [153, 50] on input "Sakinaakhambatii@gmail.com" at bounding box center [182, 51] width 121 height 12
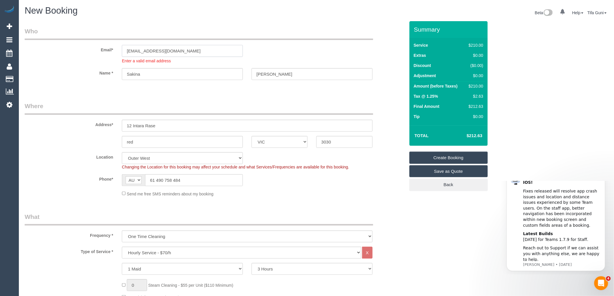
type input "Sakinaakhambatii@gmail.com"
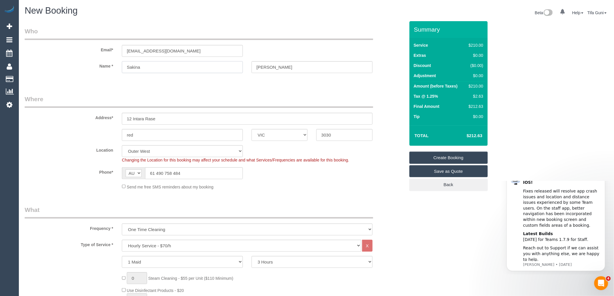
click at [154, 74] on sui-booking-customer "Email* Sakinaakhambatii@gmail.com Name * Sakina Khambati" at bounding box center [215, 53] width 380 height 52
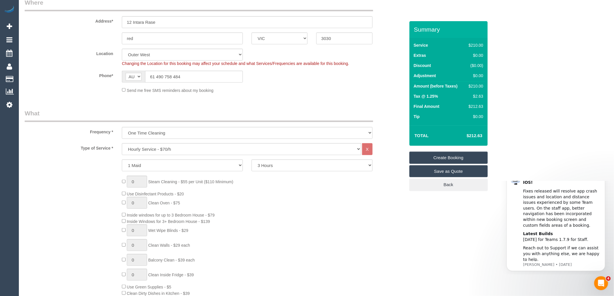
select select "spot84"
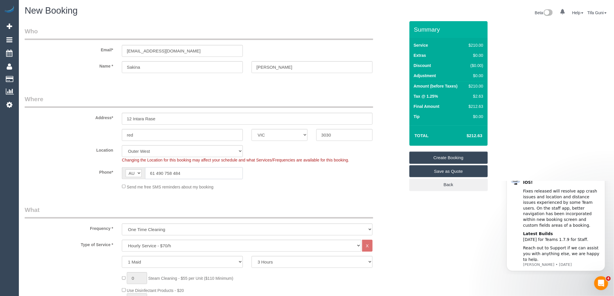
drag, startPoint x: 155, startPoint y: 171, endPoint x: 149, endPoint y: 171, distance: 6.4
click at [149, 171] on input "61 490 758 484" at bounding box center [194, 173] width 98 height 12
type input "0490 758 484"
drag, startPoint x: 209, startPoint y: 51, endPoint x: 84, endPoint y: 54, distance: 124.5
click at [84, 54] on div "Email* Sakinaakhambatii@gmail.com" at bounding box center [214, 42] width 389 height 30
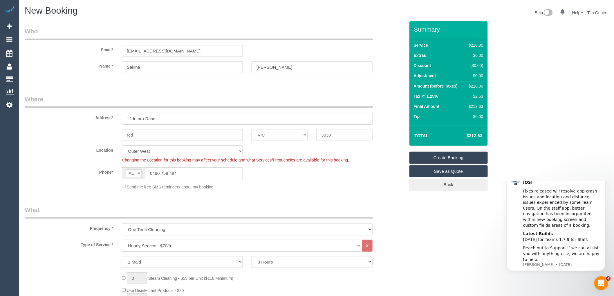
click at [440, 173] on link "Save as Quote" at bounding box center [448, 171] width 78 height 12
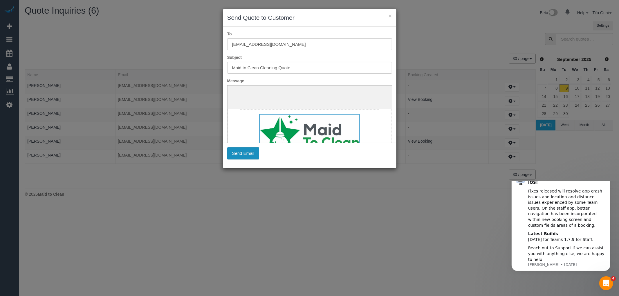
click at [237, 150] on button "Send Email" at bounding box center [243, 153] width 32 height 12
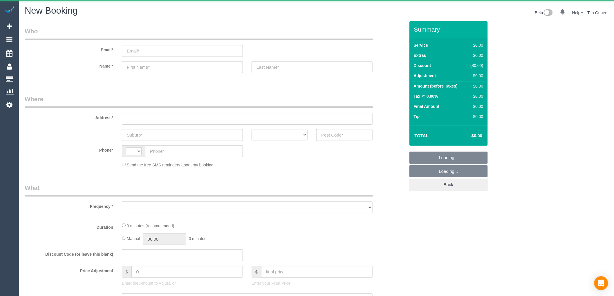
select select "string:AU"
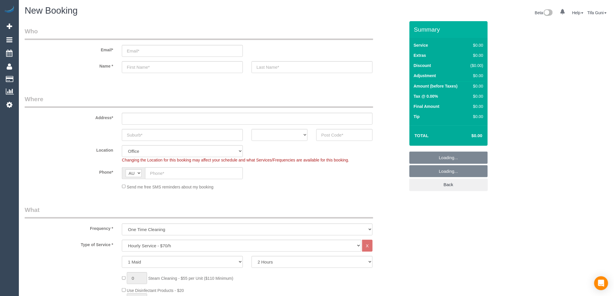
select select "object:813"
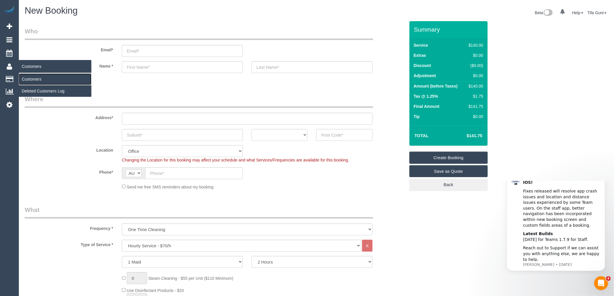
click at [35, 80] on link "Customers" at bounding box center [55, 79] width 73 height 12
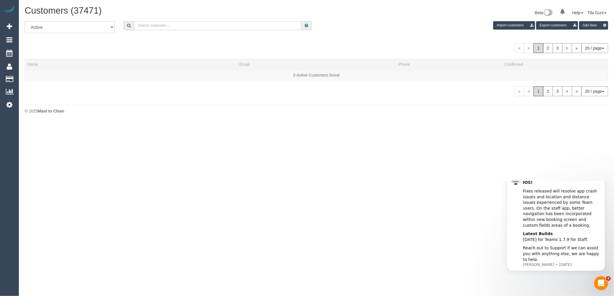
click at [161, 26] on input "text" at bounding box center [217, 25] width 167 height 9
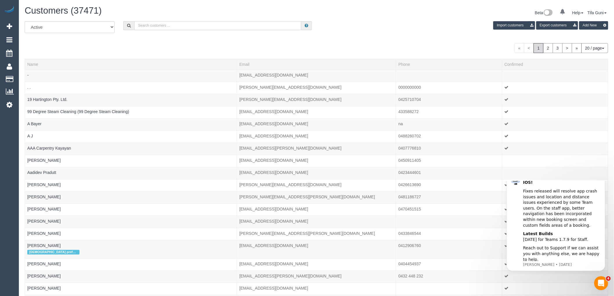
paste input "61420638344"
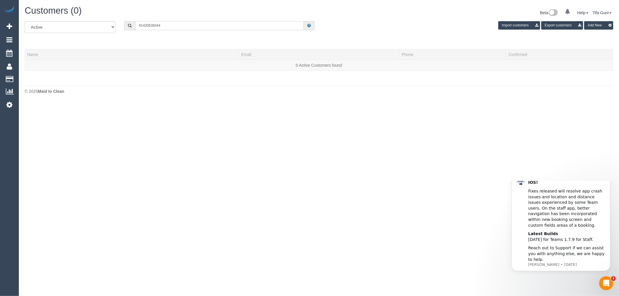
drag, startPoint x: 141, startPoint y: 26, endPoint x: 135, endPoint y: 26, distance: 6.1
click at [135, 26] on input "61420638344" at bounding box center [219, 25] width 169 height 9
drag, startPoint x: 142, startPoint y: 25, endPoint x: 135, endPoint y: 25, distance: 7.8
click at [135, 25] on div "61420638344" at bounding box center [219, 25] width 190 height 9
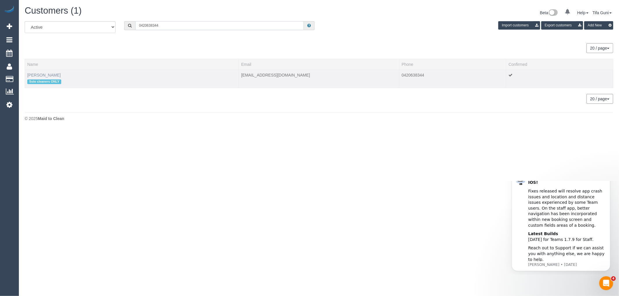
type input "0420638344"
click at [53, 73] on link "[PERSON_NAME]" at bounding box center [43, 75] width 33 height 5
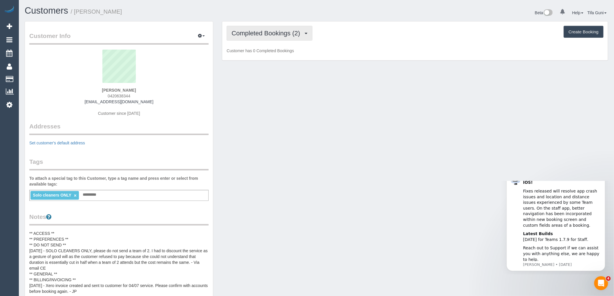
click at [292, 35] on span "Completed Bookings (2)" at bounding box center [267, 33] width 71 height 7
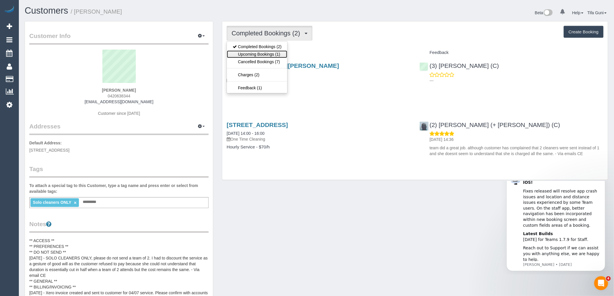
click at [278, 55] on link "Upcoming Bookings (1)" at bounding box center [257, 54] width 60 height 8
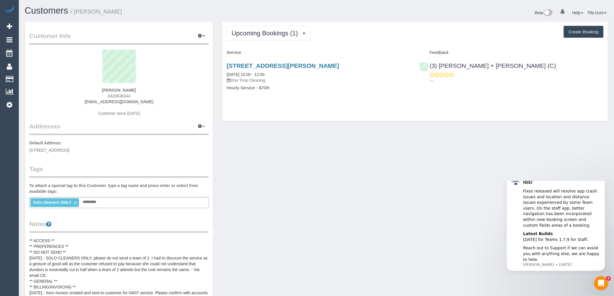
click at [585, 34] on button "Create Booking" at bounding box center [584, 32] width 40 height 12
select select "VIC"
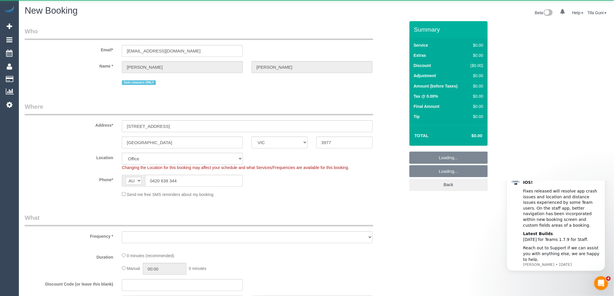
select select "string:stripe-pm_1RdnmW2GScqysDRVN1oUDsNh"
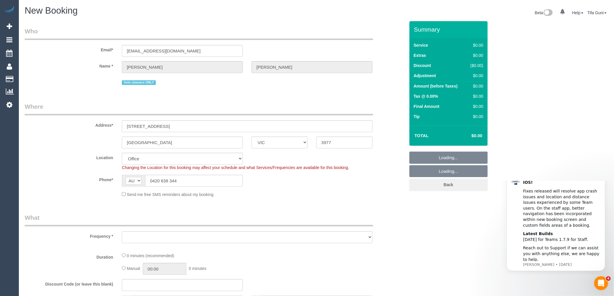
select select "object:2936"
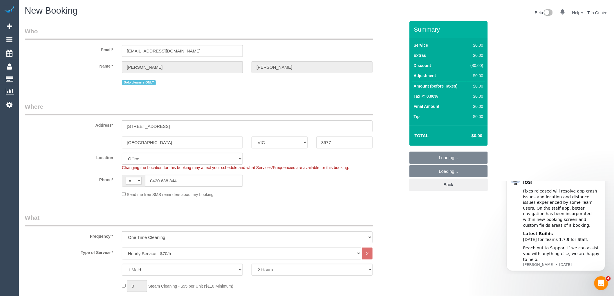
select select "52"
select select "object:4401"
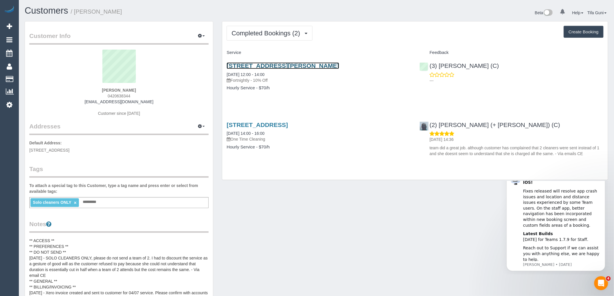
click at [266, 64] on link "5 Scott Street, Werribee, VIC 3030" at bounding box center [283, 65] width 112 height 7
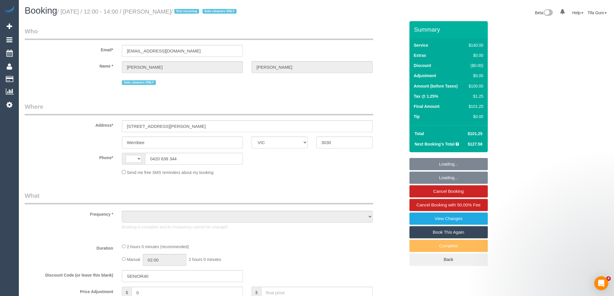
select select "VIC"
select select "string:AU"
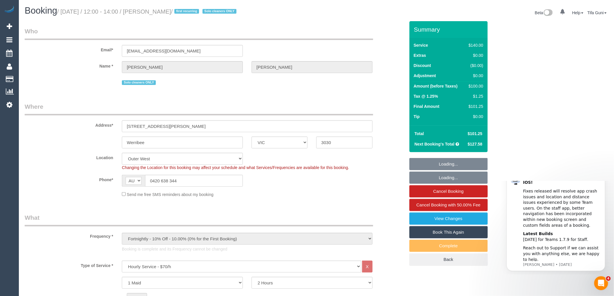
select select "object:1122"
select select "spot1"
select select "number:29"
select select "number:14"
select select "number:19"
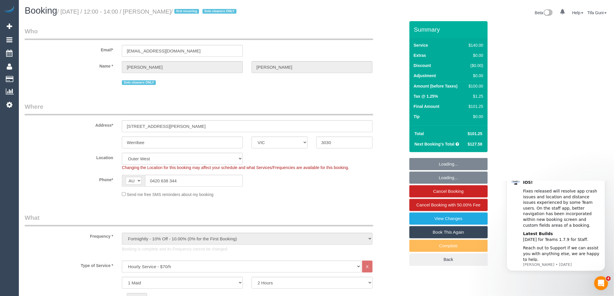
select select "number:24"
select select "number:35"
